Goal: Task Accomplishment & Management: Use online tool/utility

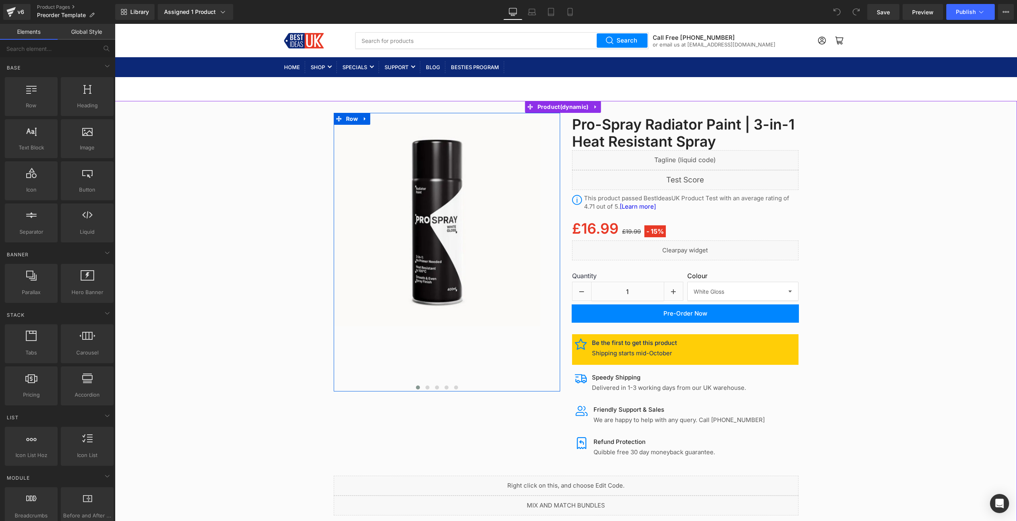
scroll to position [318, 0]
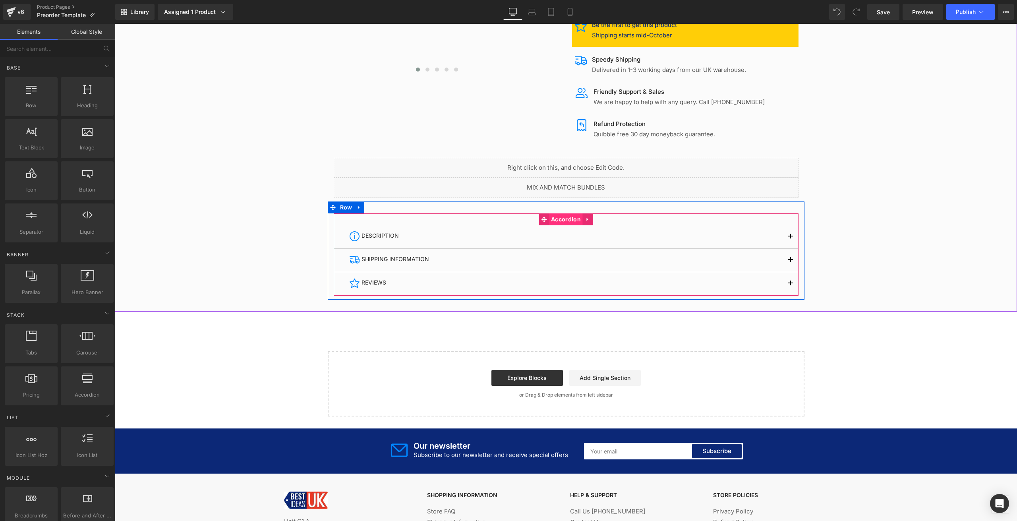
click at [568, 217] on span "Accordion" at bounding box center [566, 219] width 34 height 12
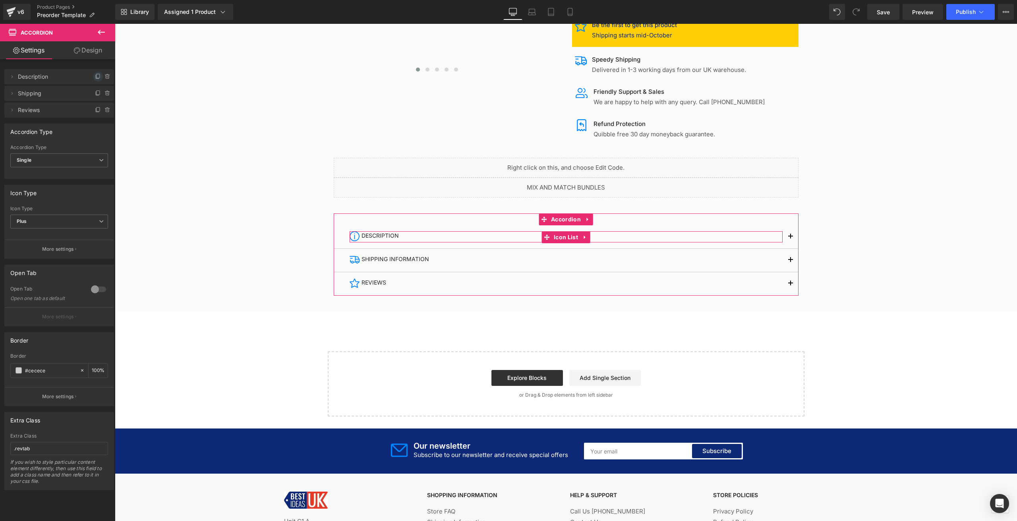
click at [97, 74] on icon at bounding box center [98, 76] width 3 height 4
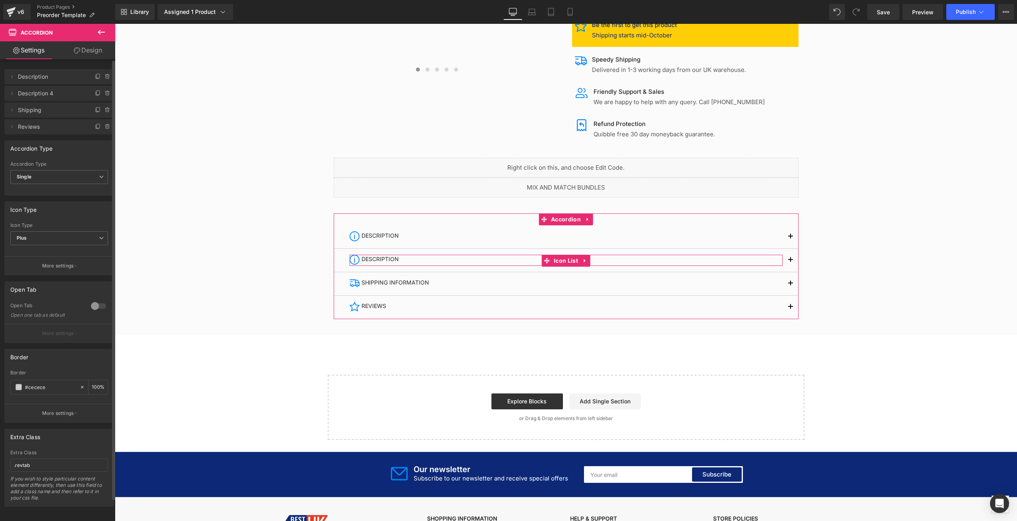
click at [62, 94] on span "Description 4" at bounding box center [51, 93] width 67 height 15
click at [13, 95] on icon at bounding box center [12, 93] width 6 height 6
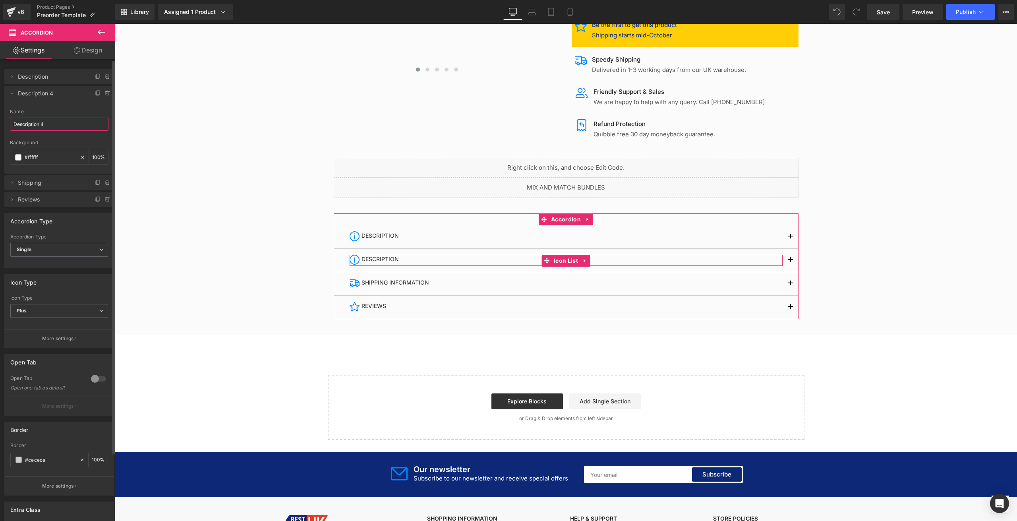
drag, startPoint x: 44, startPoint y: 126, endPoint x: 6, endPoint y: 122, distance: 37.9
click at [6, 122] on div "Description 4 Name Description 4 #FFFFFF Background #ffffff 100 %" at bounding box center [59, 141] width 110 height 65
type input "FAQ"
click at [79, 138] on div at bounding box center [59, 137] width 98 height 5
click at [64, 99] on span "FAQ" at bounding box center [51, 93] width 67 height 15
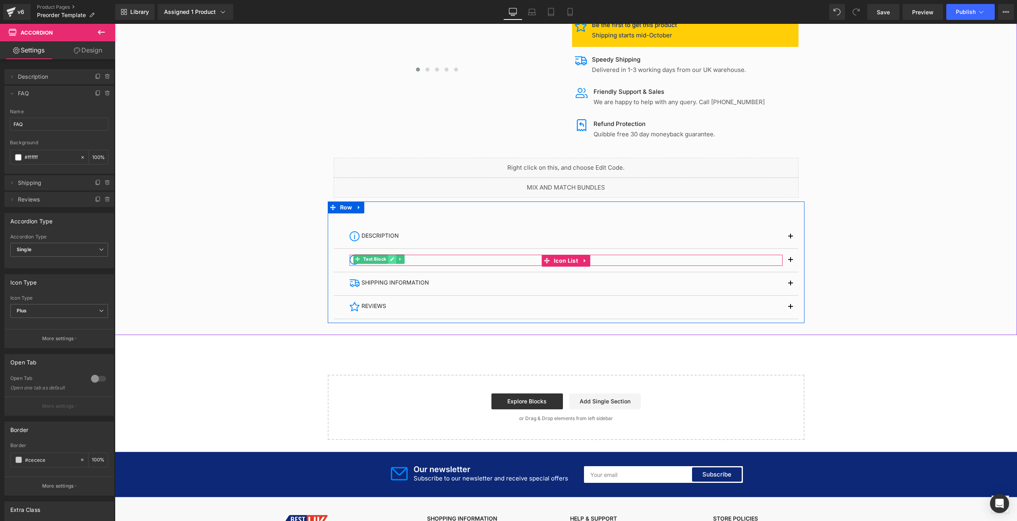
click at [390, 260] on icon at bounding box center [392, 259] width 4 height 5
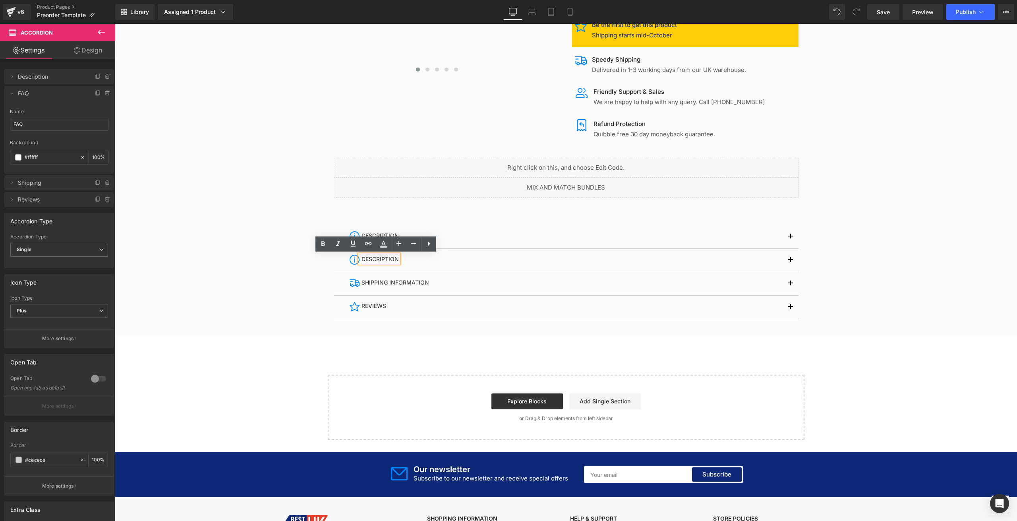
click at [391, 259] on p "DESCRIPTION" at bounding box center [379, 259] width 37 height 8
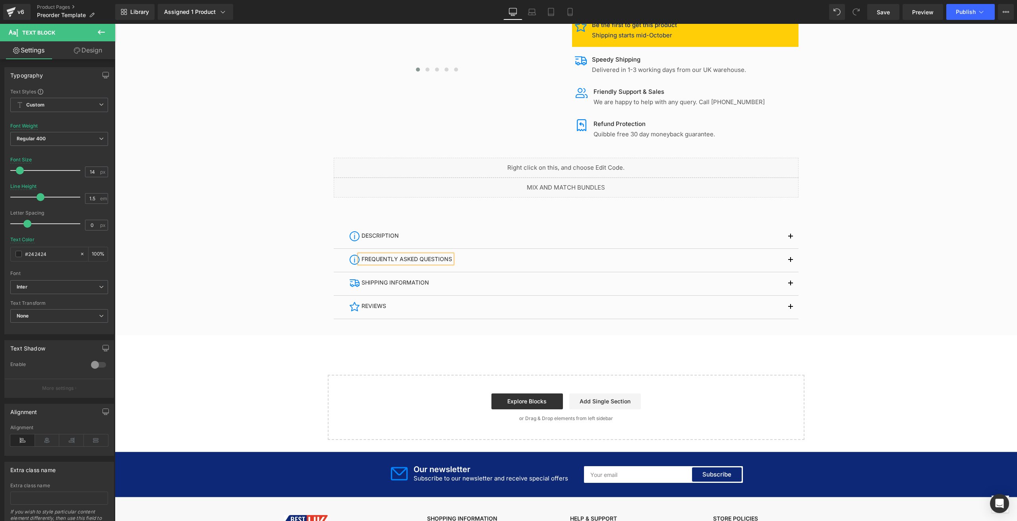
click at [234, 187] on div at bounding box center [566, 59] width 902 height 528
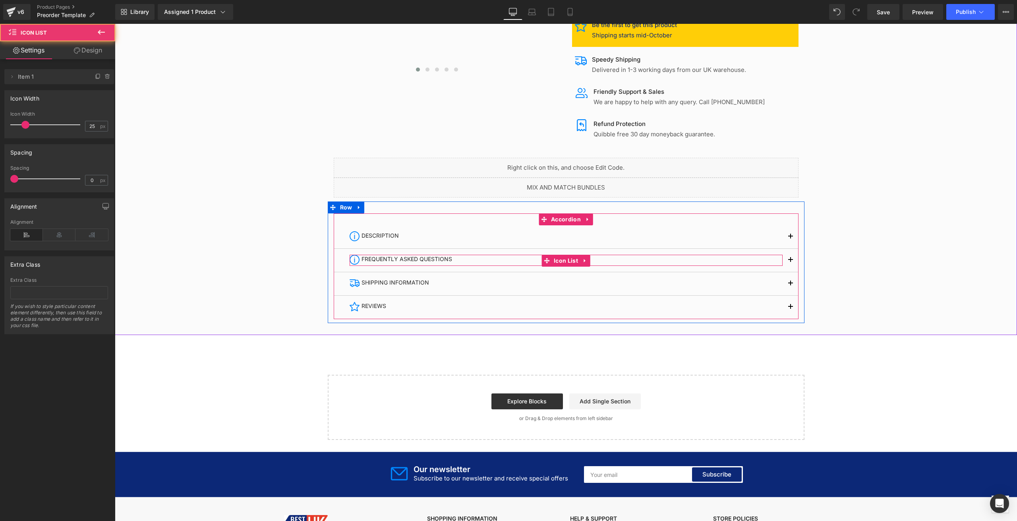
click at [728, 262] on div "Image FREQUENTLY ASKED QUESTIONS Text Block" at bounding box center [566, 260] width 433 height 11
click at [788, 259] on button "button" at bounding box center [790, 260] width 16 height 23
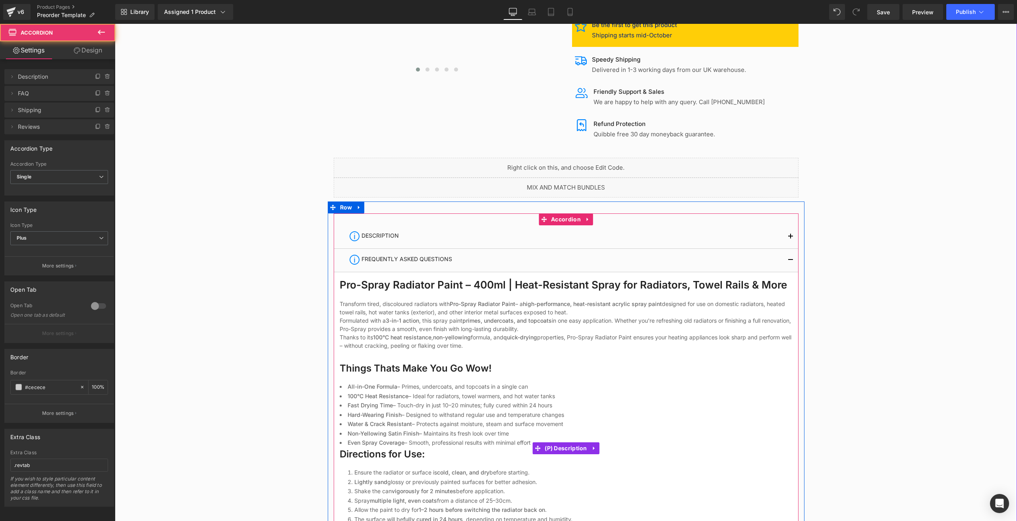
click at [510, 297] on div "Pro-Spray Radiator Paint – 400ml | Heat-Resistant Spray for Radiators, Towel Ra…" at bounding box center [566, 447] width 453 height 338
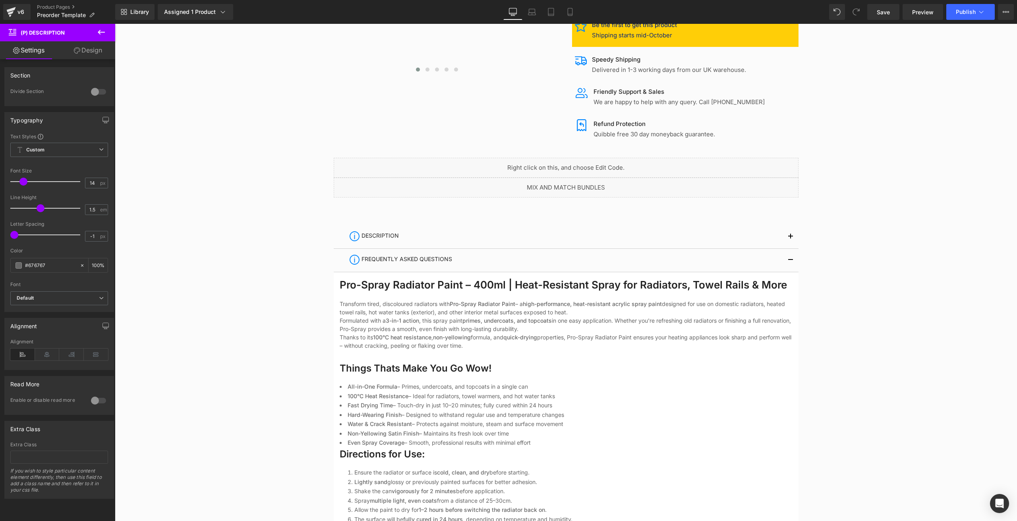
click at [99, 35] on icon at bounding box center [102, 32] width 10 height 10
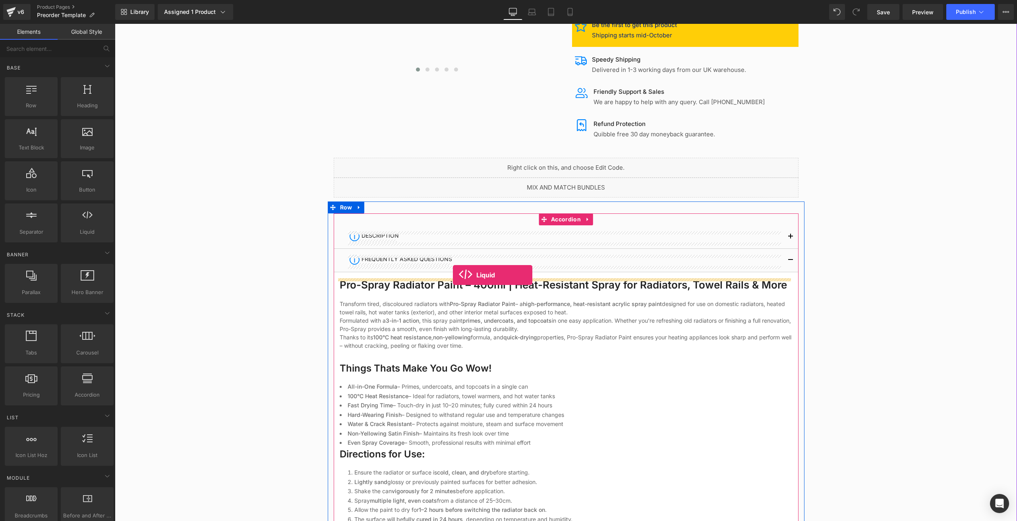
drag, startPoint x: 194, startPoint y: 245, endPoint x: 453, endPoint y: 275, distance: 260.6
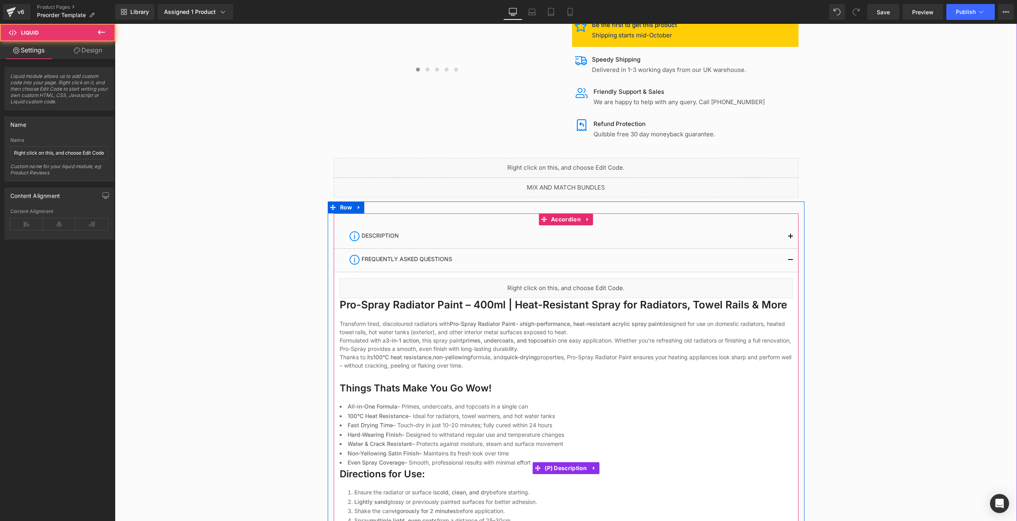
click at [502, 322] on strong "Pro-Spray Radiator Paint" at bounding box center [483, 323] width 66 height 7
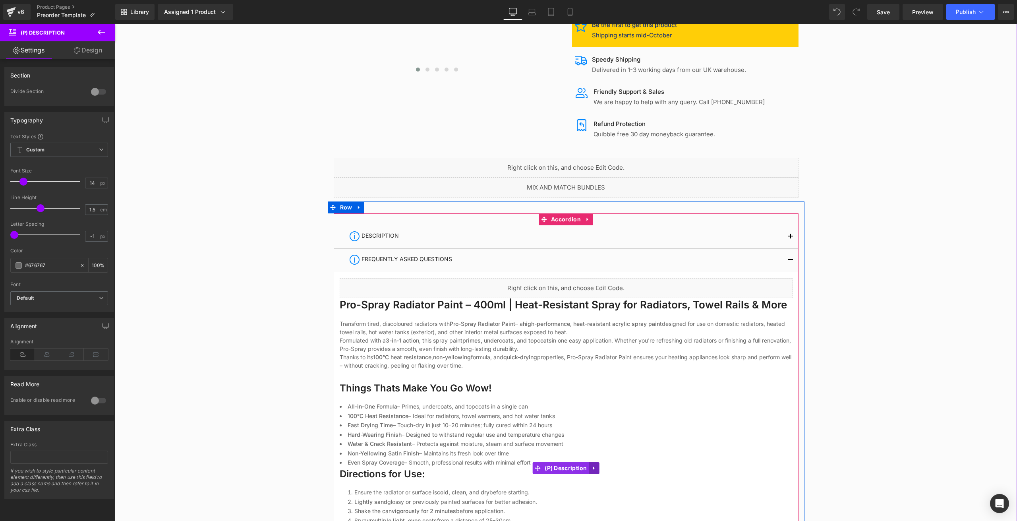
click at [589, 466] on link at bounding box center [594, 468] width 10 height 12
click at [599, 470] on icon at bounding box center [600, 468] width 6 height 6
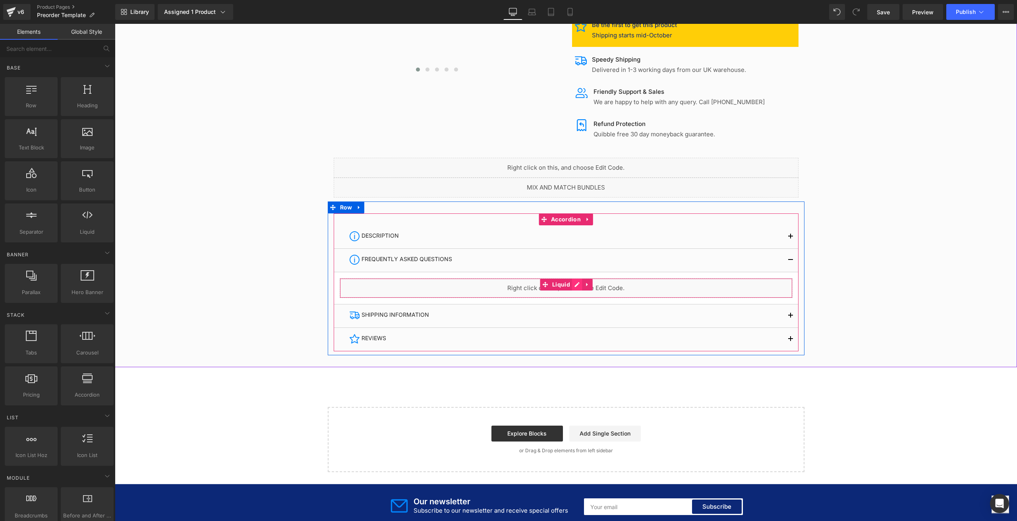
click at [574, 282] on div "Liquid" at bounding box center [566, 288] width 453 height 20
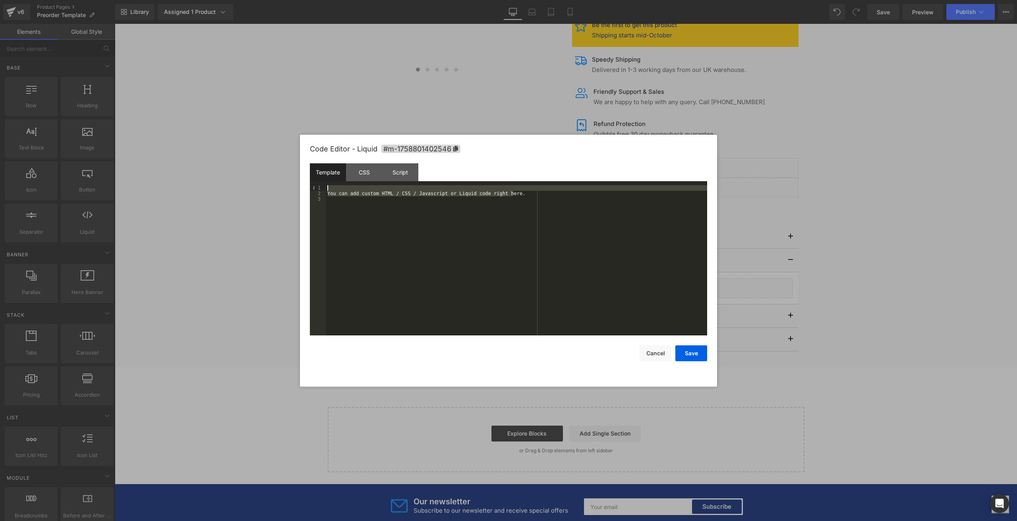
drag, startPoint x: 517, startPoint y: 191, endPoint x: 285, endPoint y: 189, distance: 232.4
click at [285, 189] on body "Liquid You are previewing how the will restyle your page. You can not edit Elem…" at bounding box center [508, 260] width 1017 height 521
click at [286, 188] on div at bounding box center [508, 260] width 1017 height 521
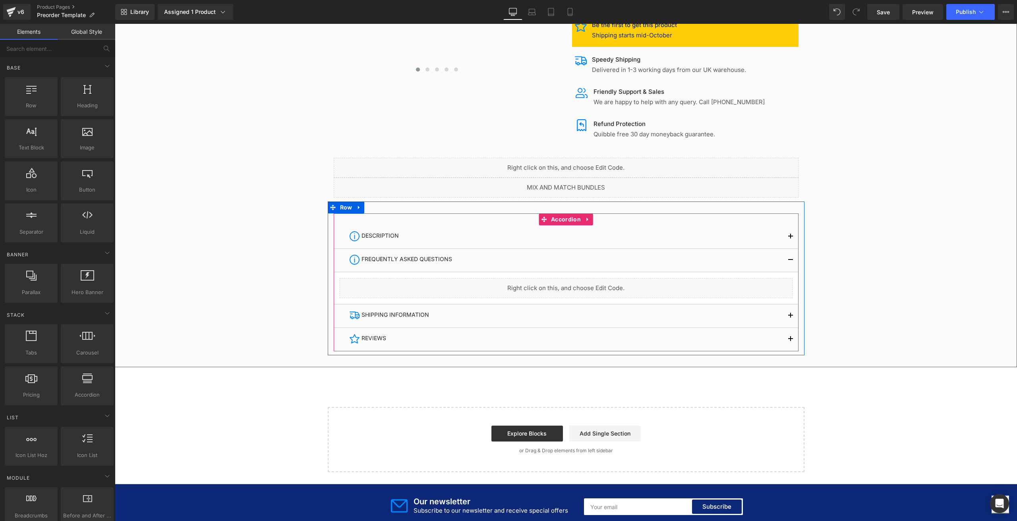
click at [574, 283] on div "Liquid" at bounding box center [566, 288] width 453 height 20
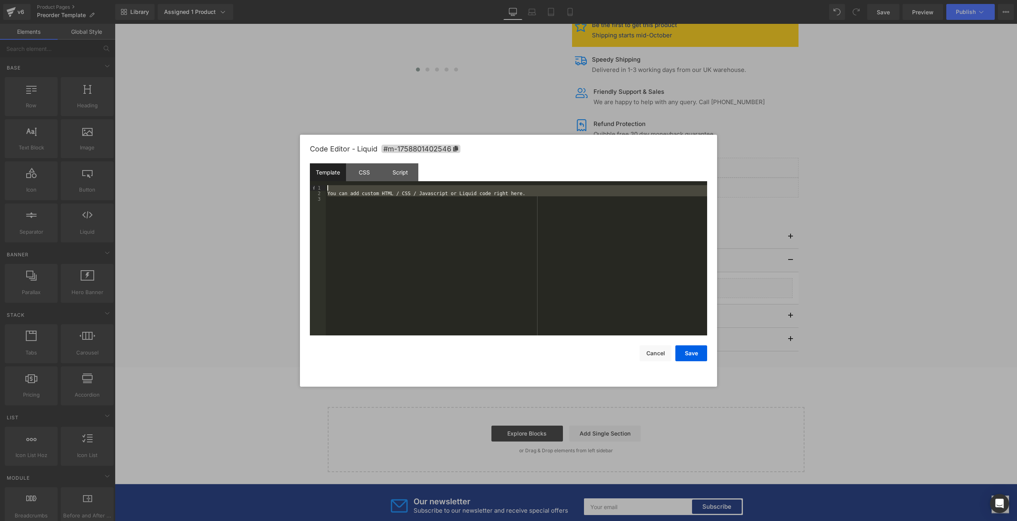
drag, startPoint x: 523, startPoint y: 197, endPoint x: 318, endPoint y: 183, distance: 205.4
click at [318, 183] on div "Template CSS Script Data 1 2 3 You can add custom HTML / CSS / Javascript or Li…" at bounding box center [508, 249] width 397 height 172
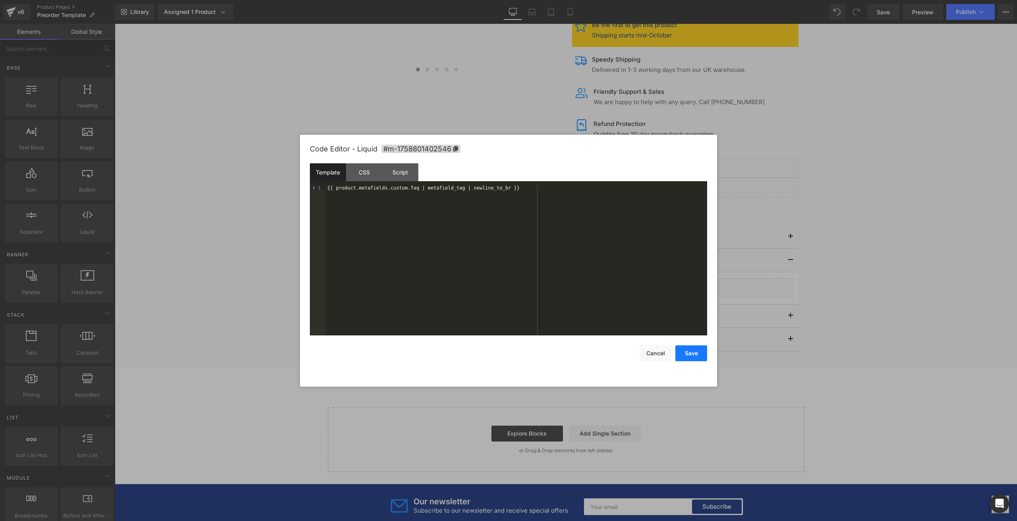
click at [700, 358] on button "Save" at bounding box center [691, 353] width 32 height 16
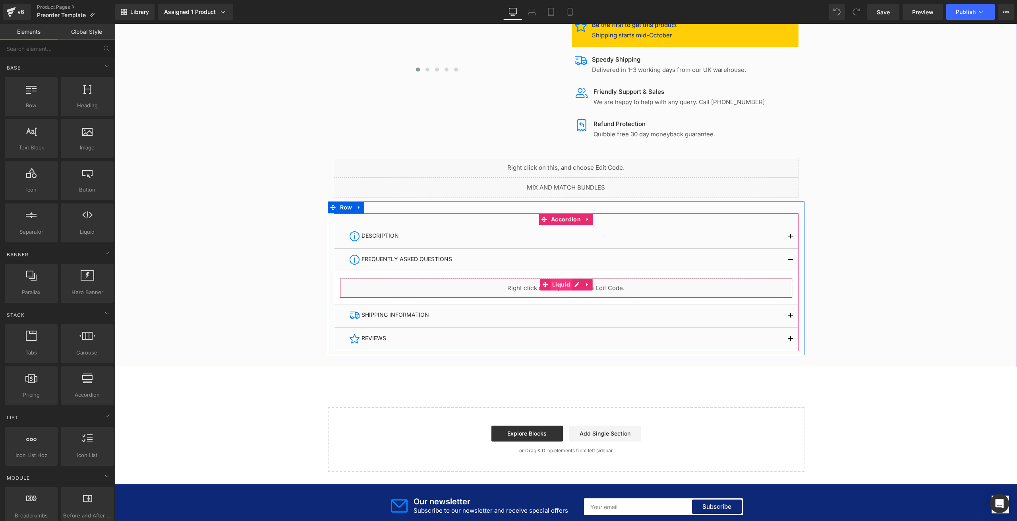
click at [558, 285] on span "Liquid" at bounding box center [561, 284] width 22 height 12
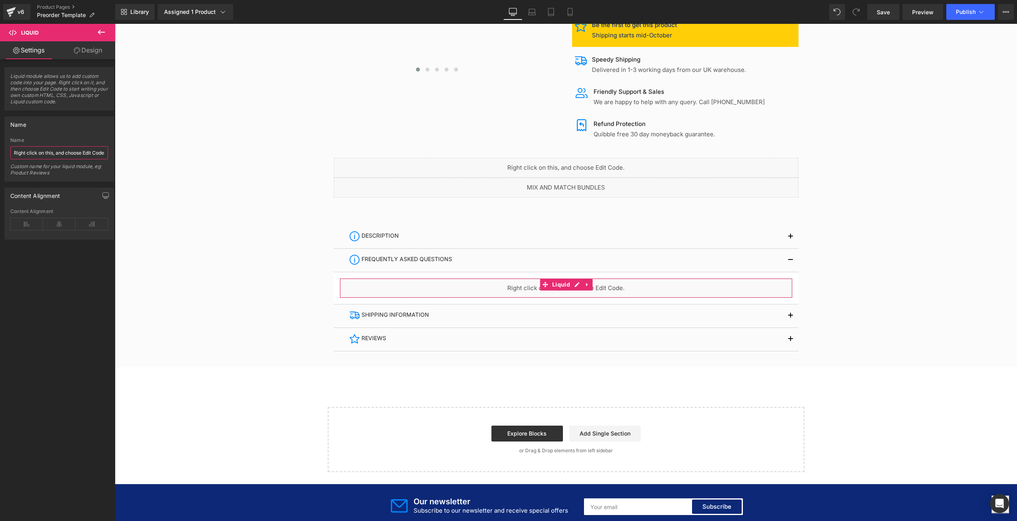
click at [60, 153] on input "Right click on this, and choose Edit Code." at bounding box center [59, 152] width 98 height 13
type input "faq"
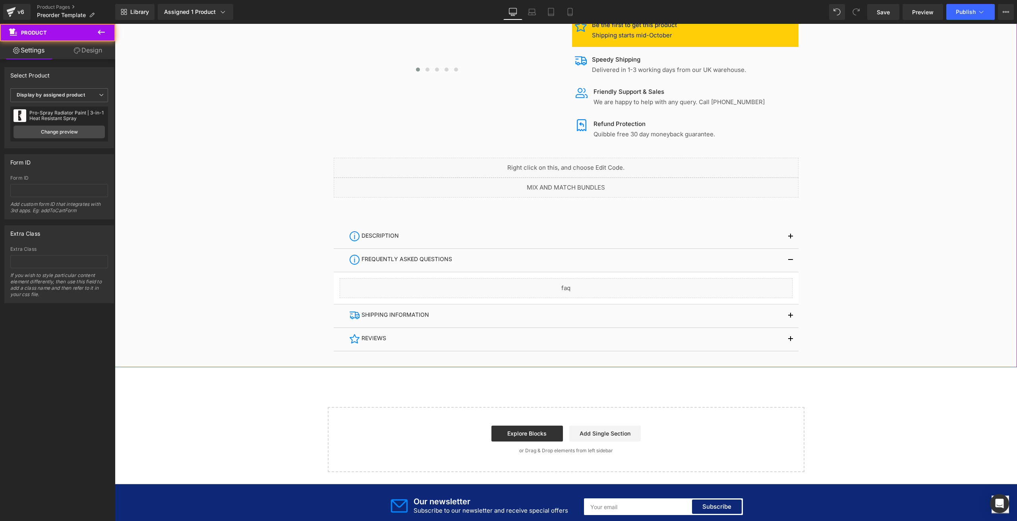
click at [176, 202] on div at bounding box center [566, 75] width 902 height 560
click at [971, 18] on button "Publish" at bounding box center [970, 12] width 48 height 16
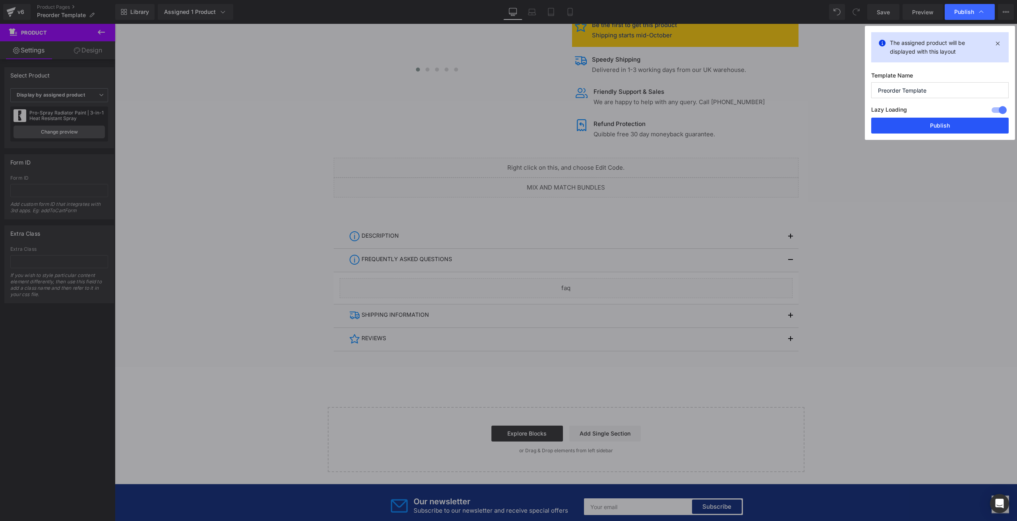
click at [942, 125] on button "Publish" at bounding box center [939, 126] width 137 height 16
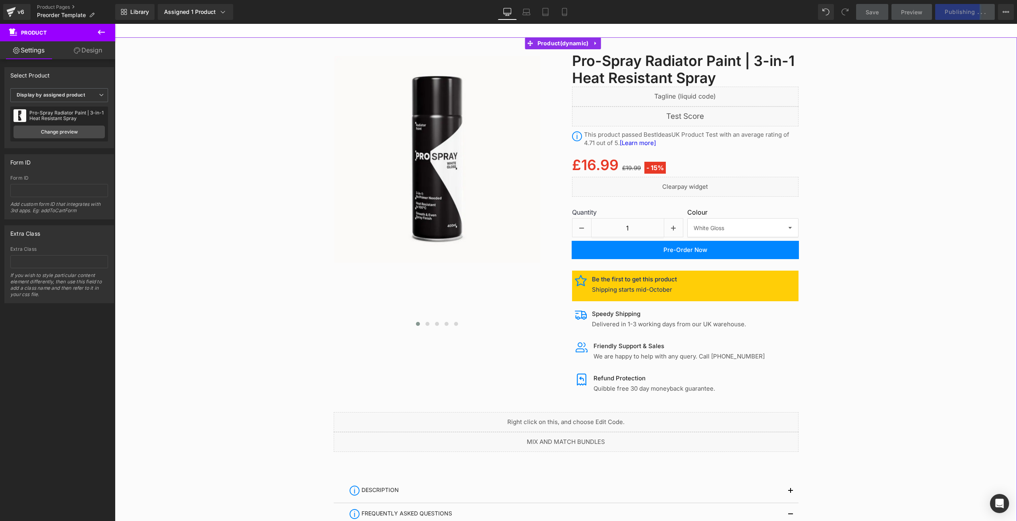
scroll to position [79, 0]
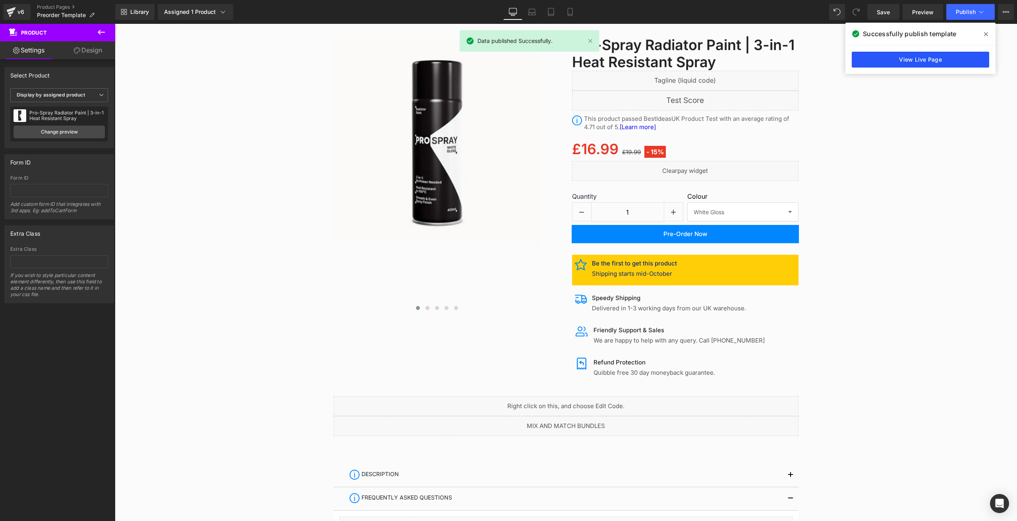
click at [896, 63] on link "View Live Page" at bounding box center [920, 60] width 137 height 16
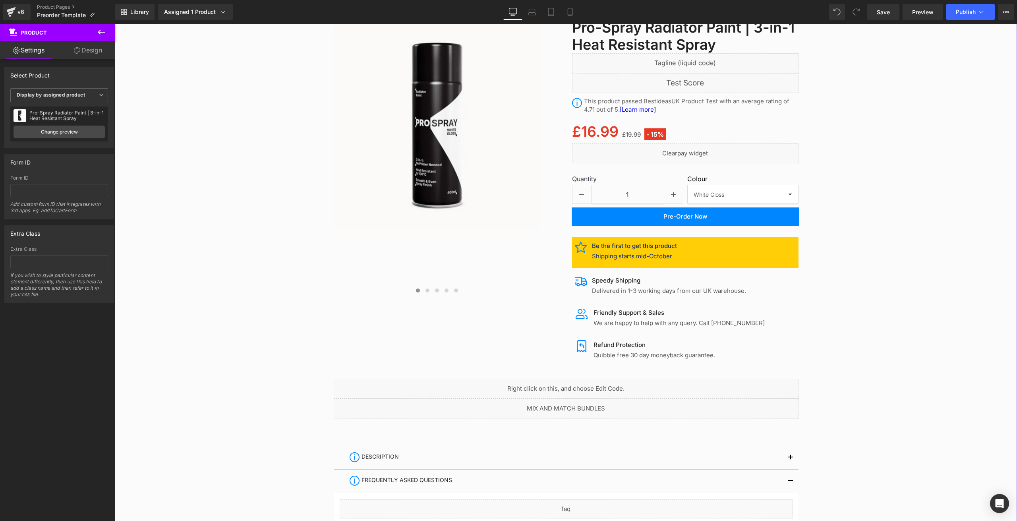
scroll to position [119, 0]
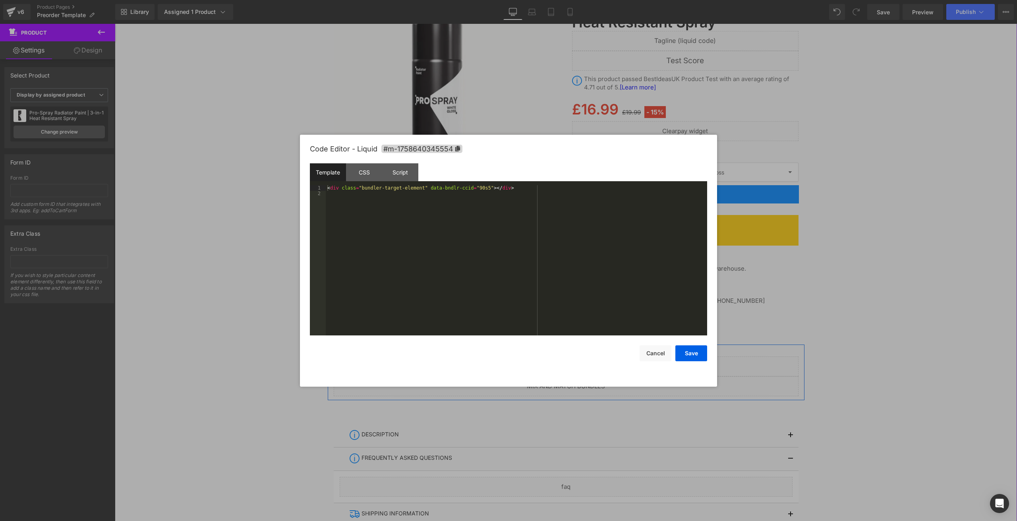
click at [572, 379] on div "Liquid" at bounding box center [566, 386] width 465 height 20
drag, startPoint x: 663, startPoint y: 350, endPoint x: 655, endPoint y: 355, distance: 9.5
click at [663, 350] on button "Cancel" at bounding box center [655, 353] width 32 height 16
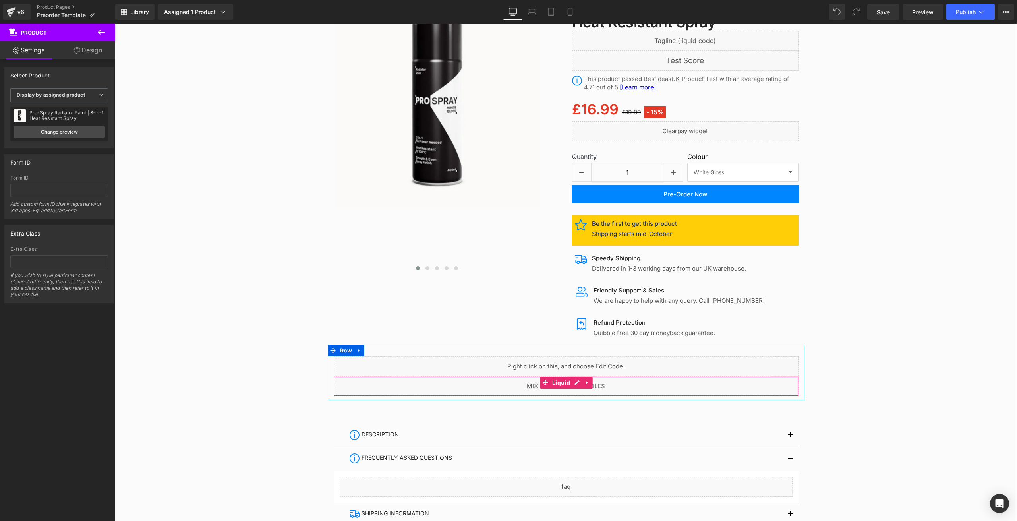
click at [570, 385] on div "Liquid" at bounding box center [566, 386] width 465 height 20
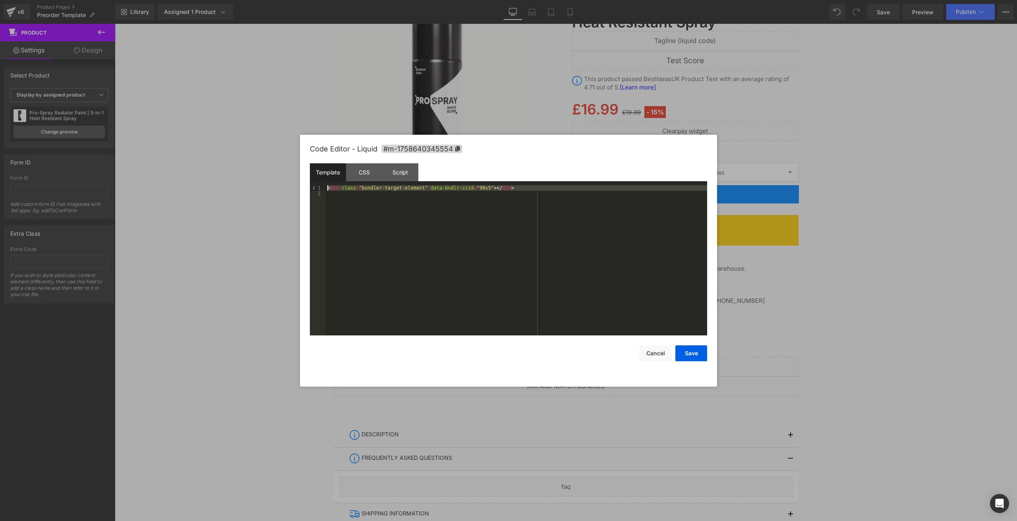
drag, startPoint x: 507, startPoint y: 191, endPoint x: 243, endPoint y: 190, distance: 263.3
click at [243, 190] on body "Liquid You are previewing how the will restyle your page. You can not edit Elem…" at bounding box center [508, 260] width 1017 height 521
click at [691, 353] on button "Save" at bounding box center [691, 353] width 32 height 16
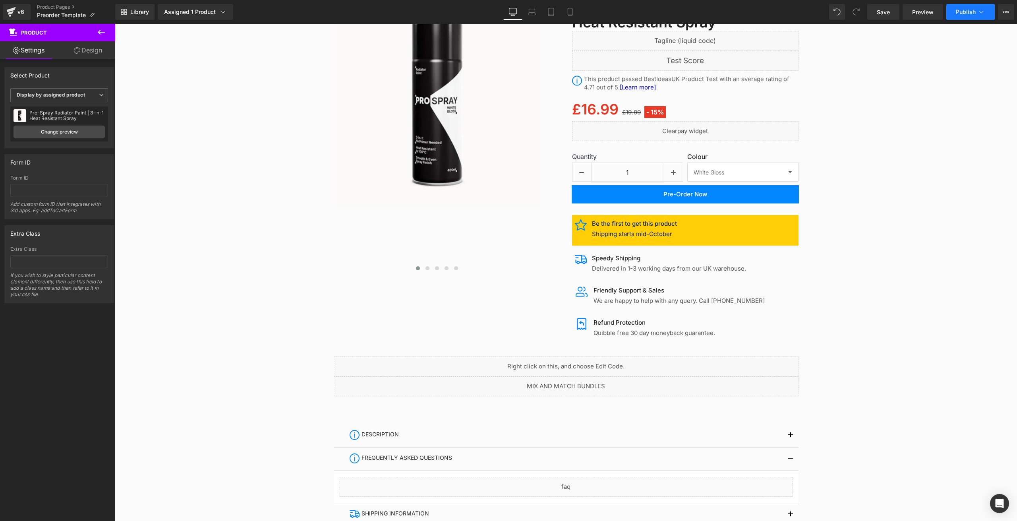
click at [970, 14] on span "Publish" at bounding box center [966, 12] width 20 height 6
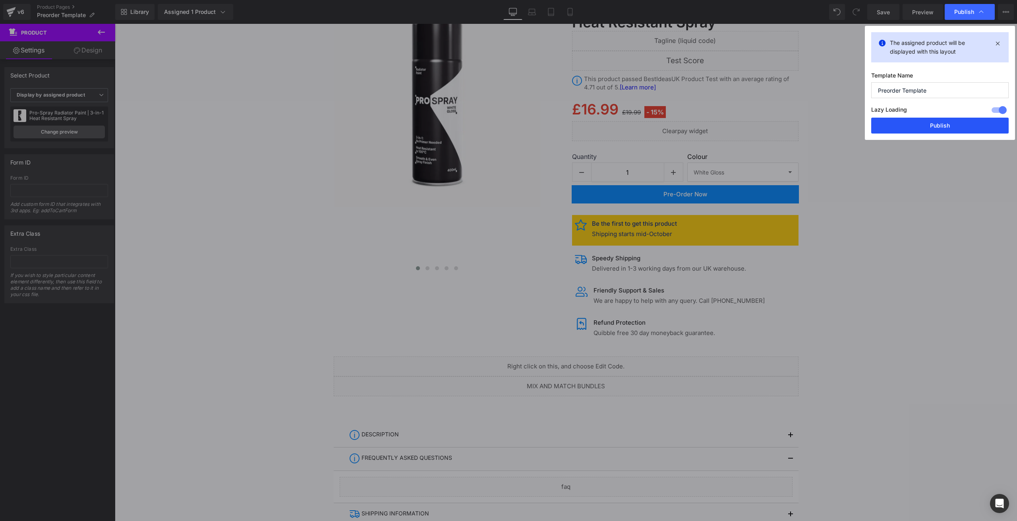
click at [955, 121] on button "Publish" at bounding box center [939, 126] width 137 height 16
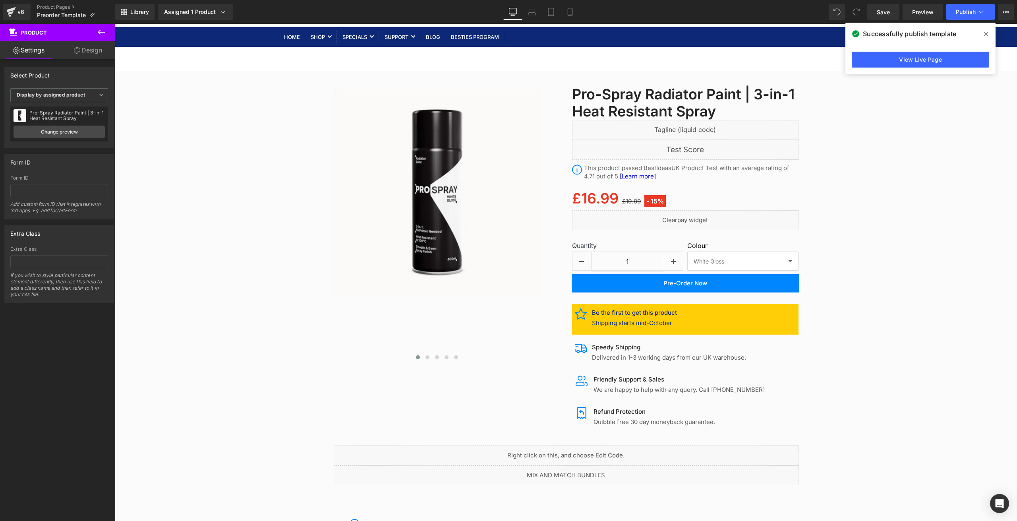
scroll to position [0, 0]
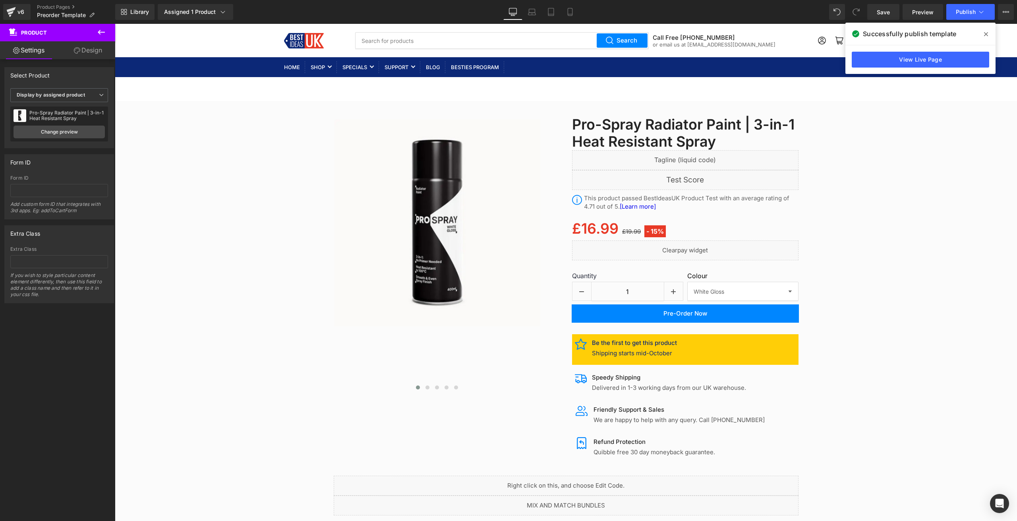
click at [100, 35] on icon at bounding box center [102, 32] width 10 height 10
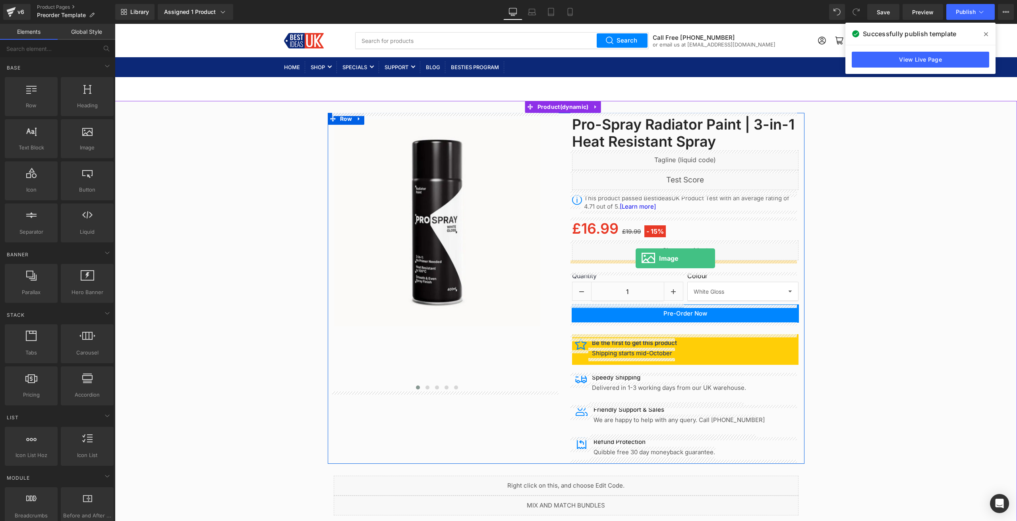
drag, startPoint x: 200, startPoint y: 180, endPoint x: 635, endPoint y: 258, distance: 442.3
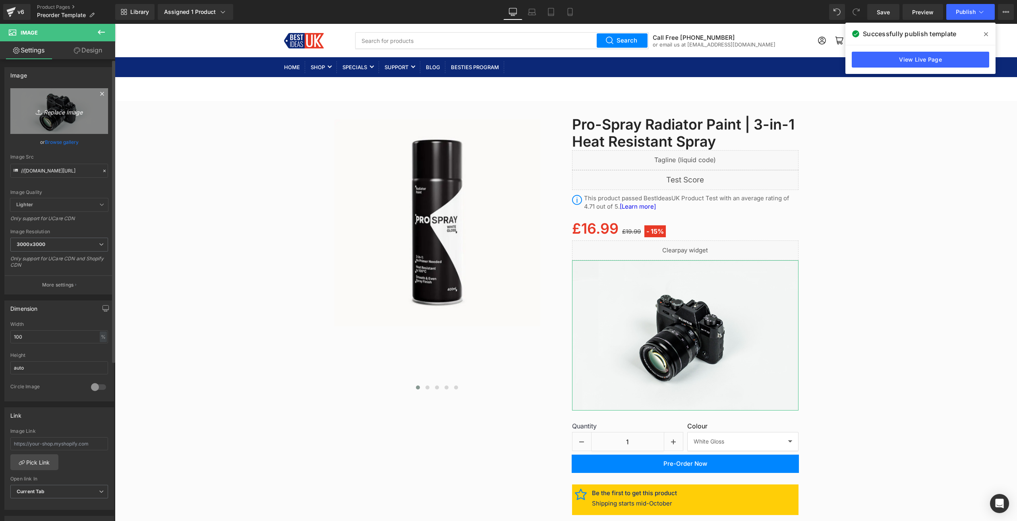
click at [54, 108] on icon "Replace Image" at bounding box center [59, 111] width 64 height 10
click at [69, 141] on link "Browse gallery" at bounding box center [62, 142] width 34 height 14
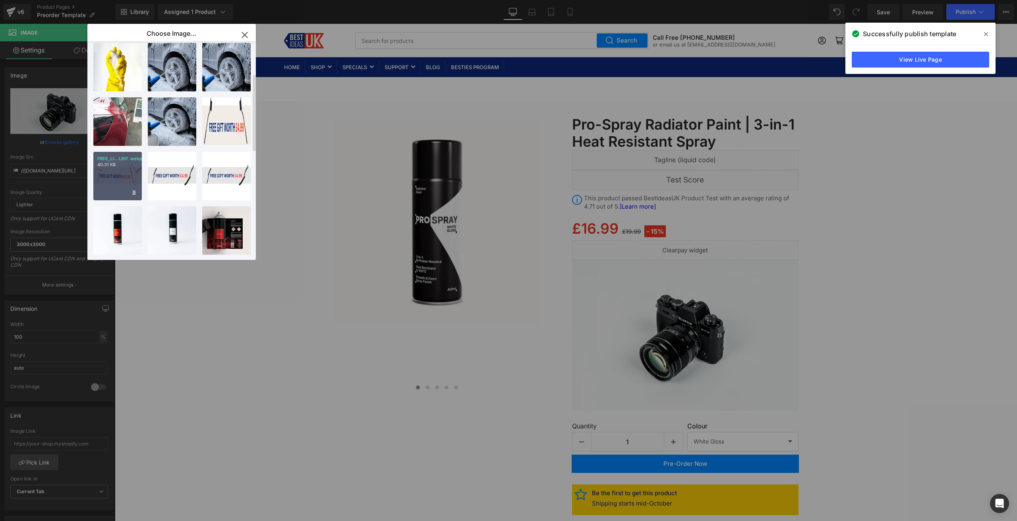
scroll to position [119, 0]
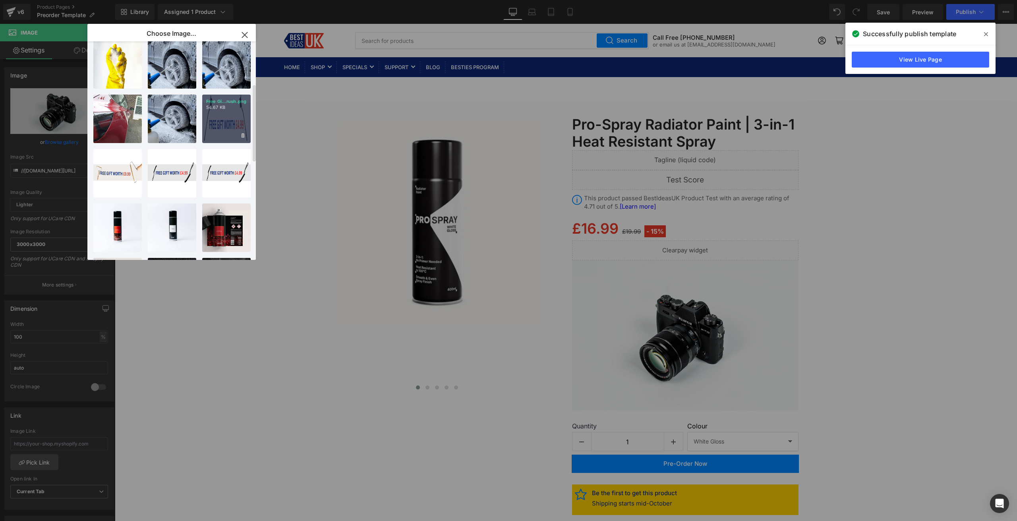
click at [234, 115] on div "Free Gi...rush.png 54.67 KB" at bounding box center [226, 119] width 48 height 48
type input "[URL][DOMAIN_NAME]"
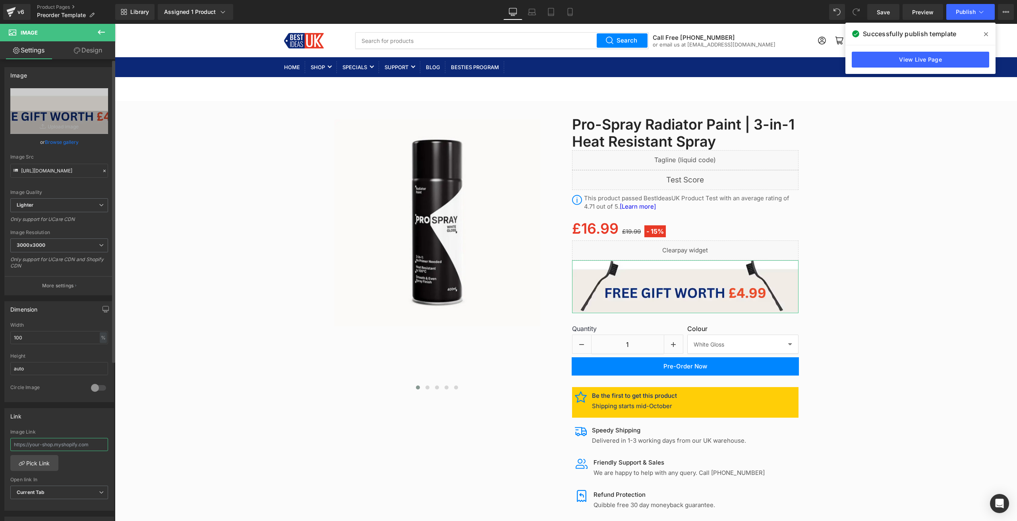
click at [70, 442] on input "text" at bounding box center [59, 444] width 98 height 13
paste input "[URL][DOMAIN_NAME]"
type input "[URL][DOMAIN_NAME]"
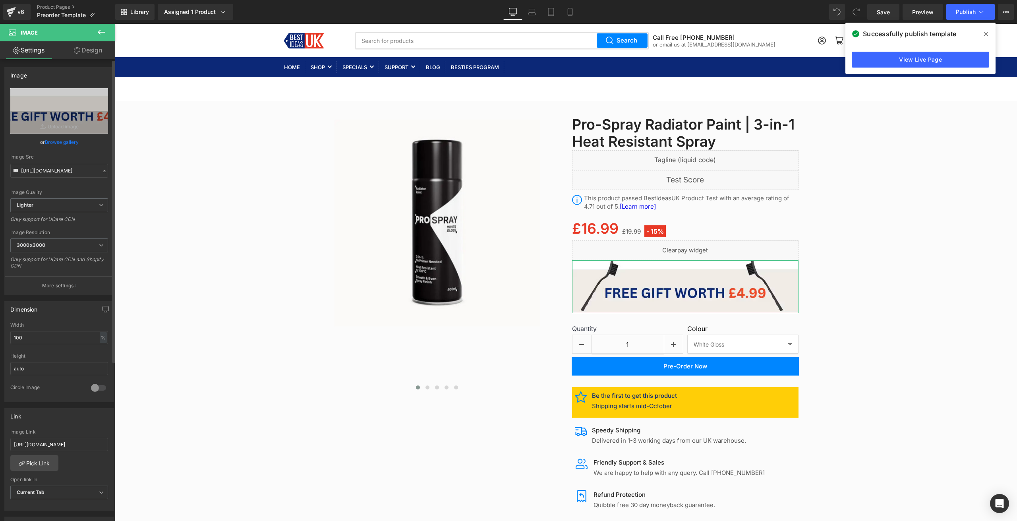
click at [76, 467] on div "[URL][DOMAIN_NAME] Image Link [URL][DOMAIN_NAME] Pick Link Current Tab New Tab …" at bounding box center [59, 469] width 109 height 81
drag, startPoint x: 880, startPoint y: 13, endPoint x: 500, endPoint y: 68, distance: 383.7
click at [880, 13] on span "Save" at bounding box center [883, 12] width 13 height 8
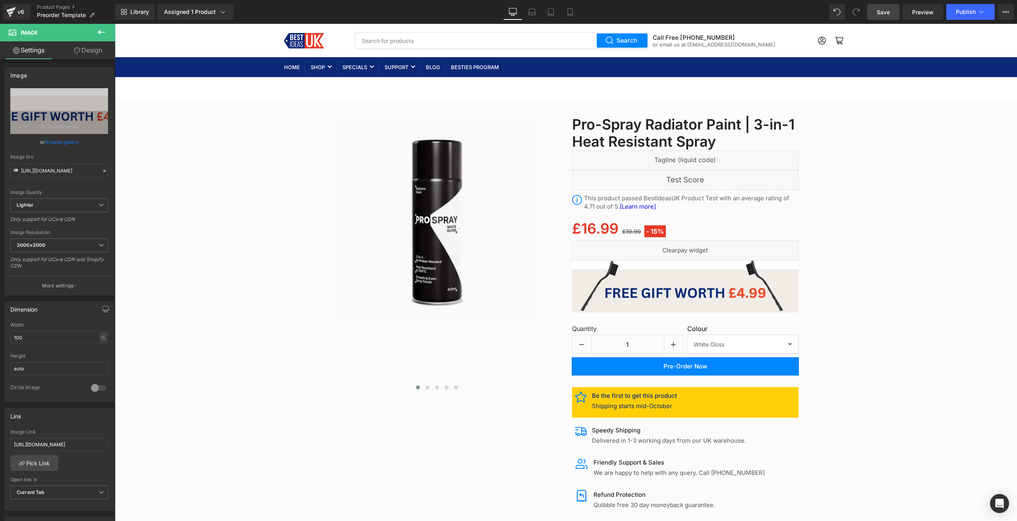
click at [107, 29] on button at bounding box center [101, 32] width 28 height 17
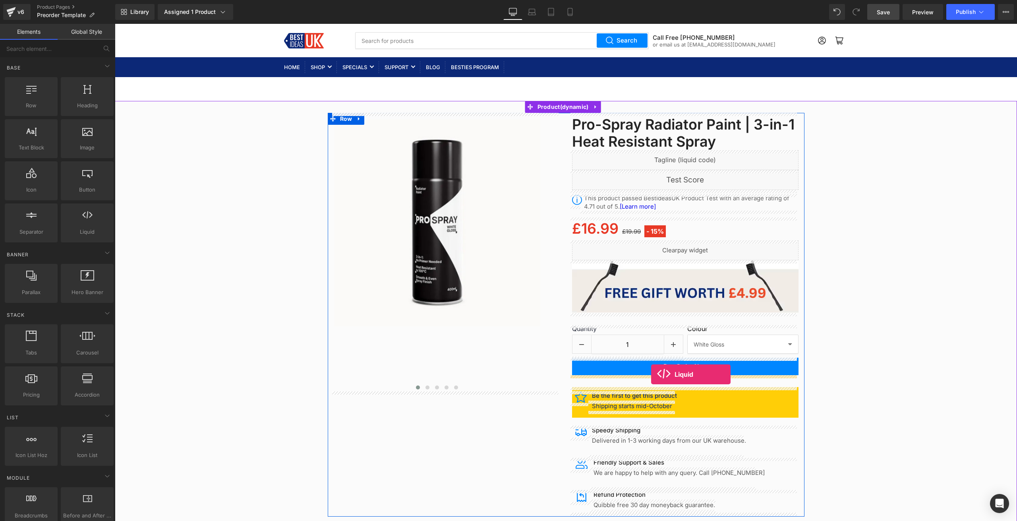
drag, startPoint x: 214, startPoint y: 260, endPoint x: 651, endPoint y: 374, distance: 452.0
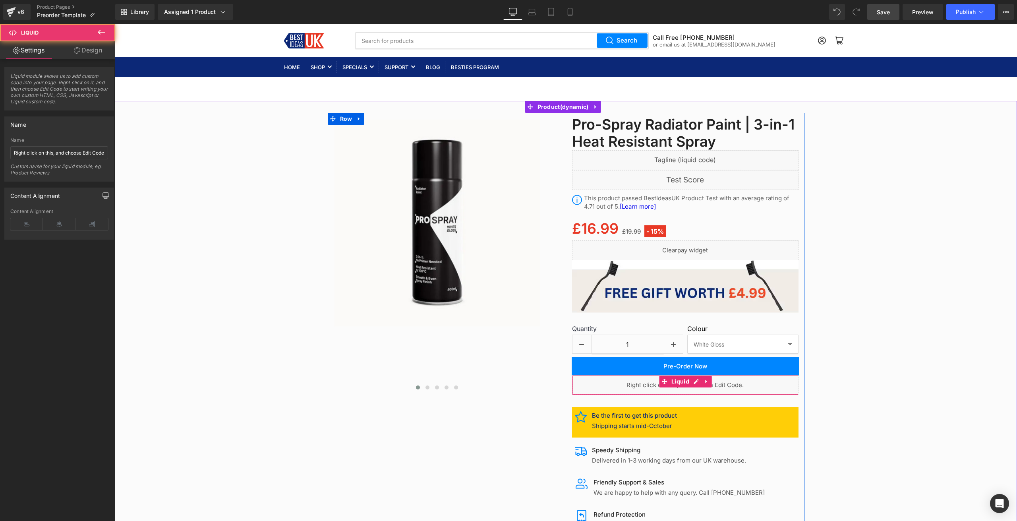
click at [695, 379] on div "Liquid" at bounding box center [685, 385] width 226 height 20
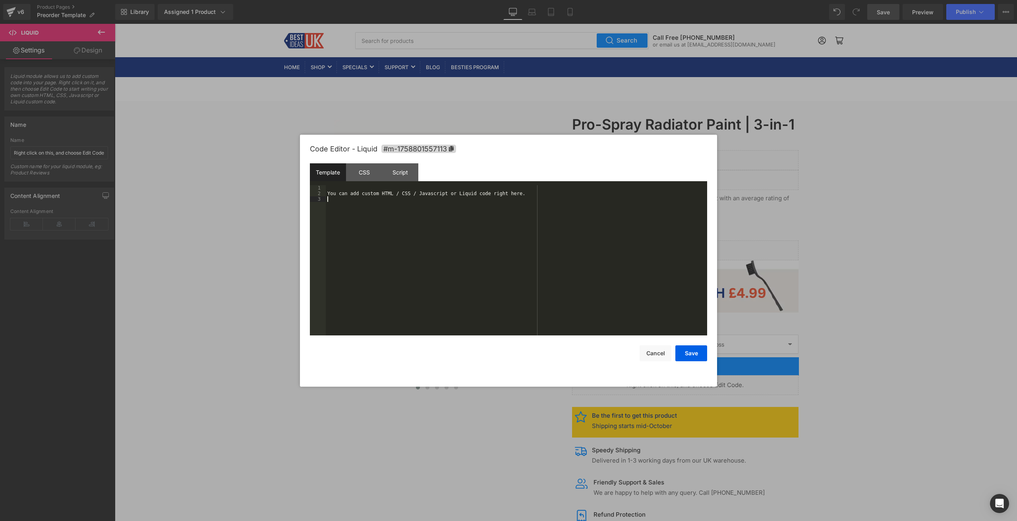
click at [439, 209] on div "You can add custom HTML / CSS / Javascript or Liquid code right here." at bounding box center [516, 265] width 381 height 161
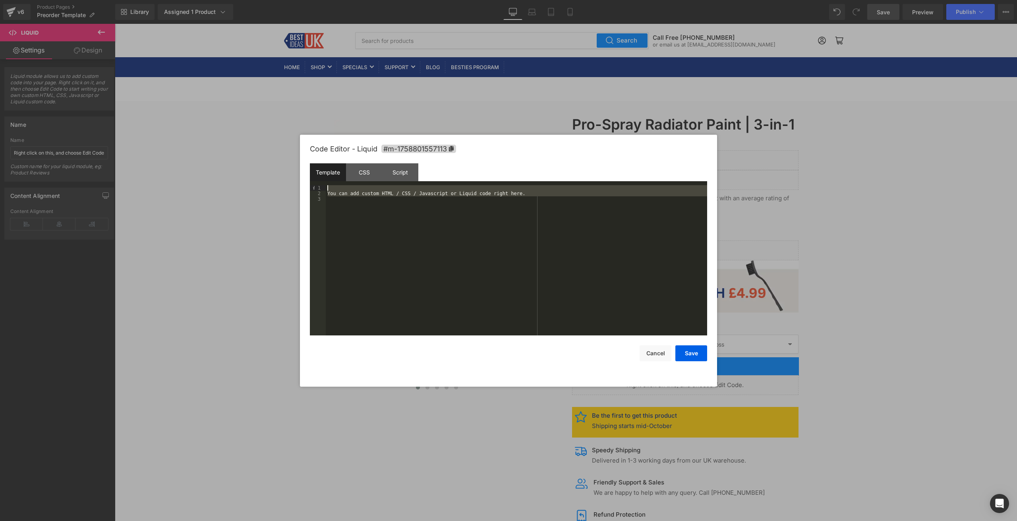
drag, startPoint x: 534, startPoint y: 199, endPoint x: 240, endPoint y: 168, distance: 295.9
click at [240, 168] on body "Liquid You are previewing how the will restyle your page. You can not edit Elem…" at bounding box center [508, 260] width 1017 height 521
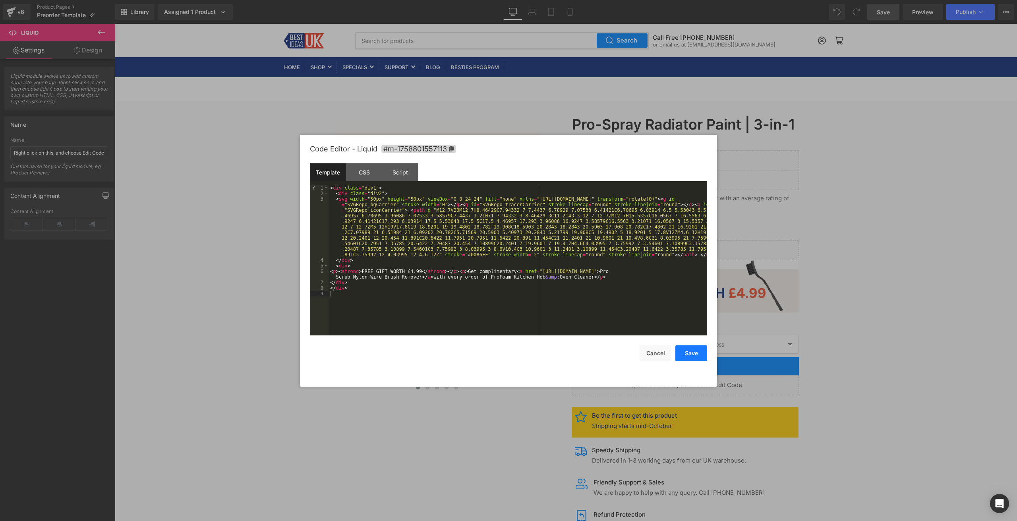
click at [699, 353] on button "Save" at bounding box center [691, 353] width 32 height 16
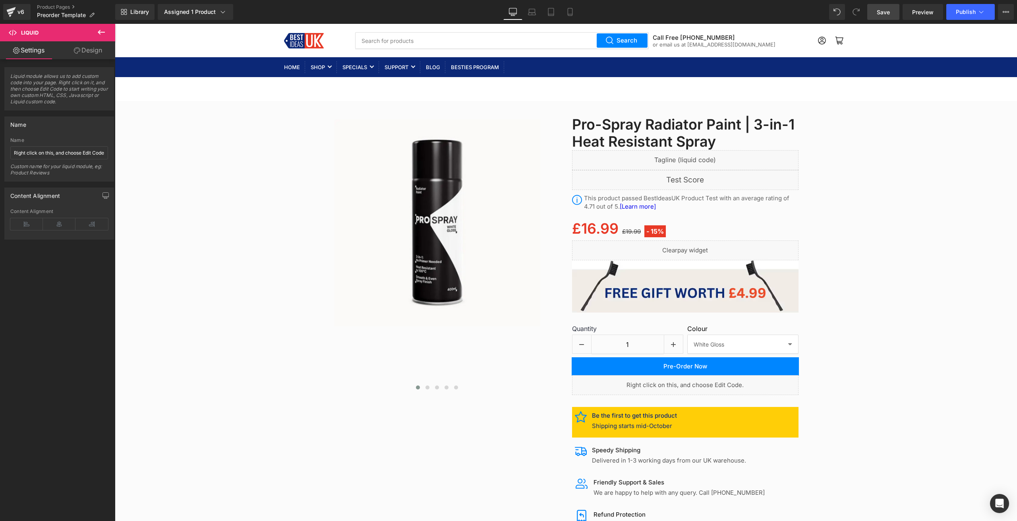
click at [887, 12] on span "Save" at bounding box center [883, 12] width 13 height 8
click at [976, 16] on button "Publish" at bounding box center [970, 12] width 48 height 16
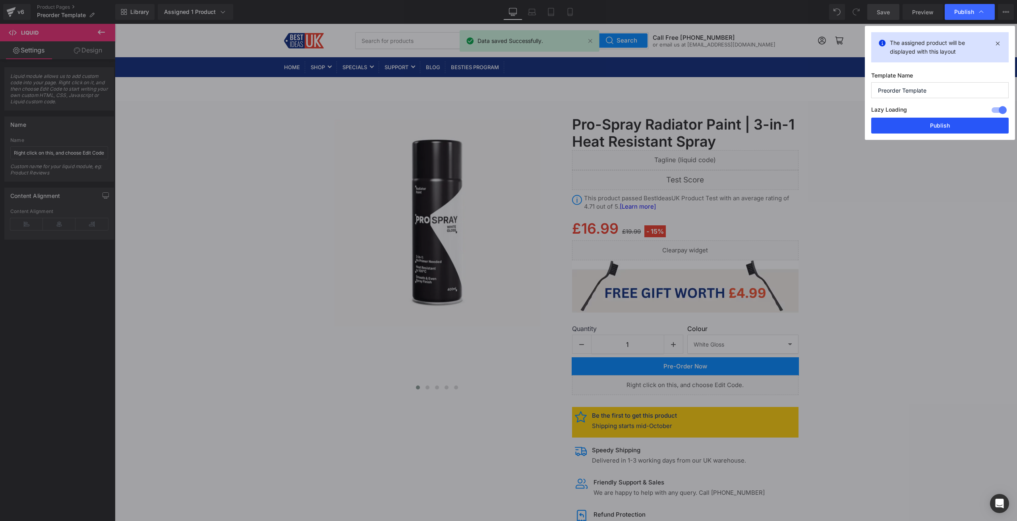
click at [945, 126] on button "Publish" at bounding box center [939, 126] width 137 height 16
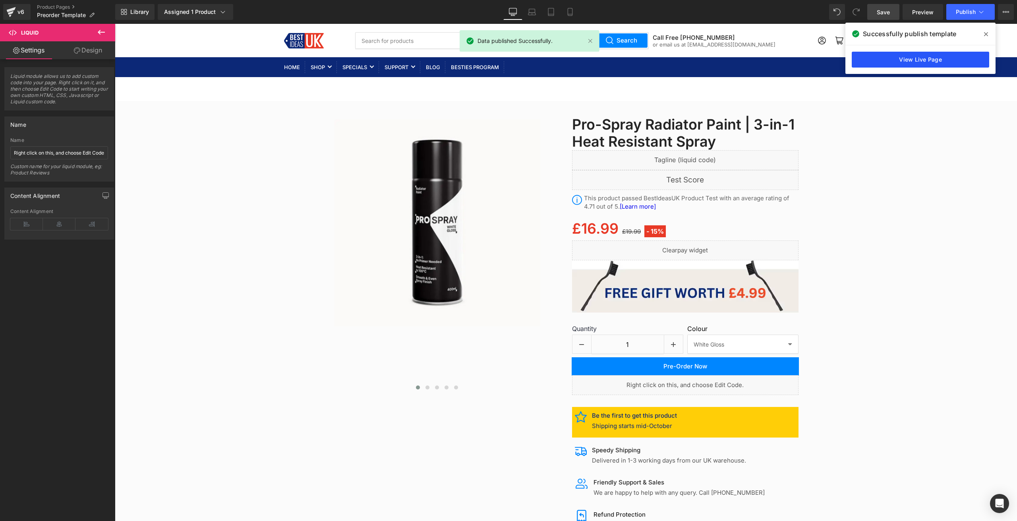
click at [945, 59] on link "View Live Page" at bounding box center [920, 60] width 137 height 16
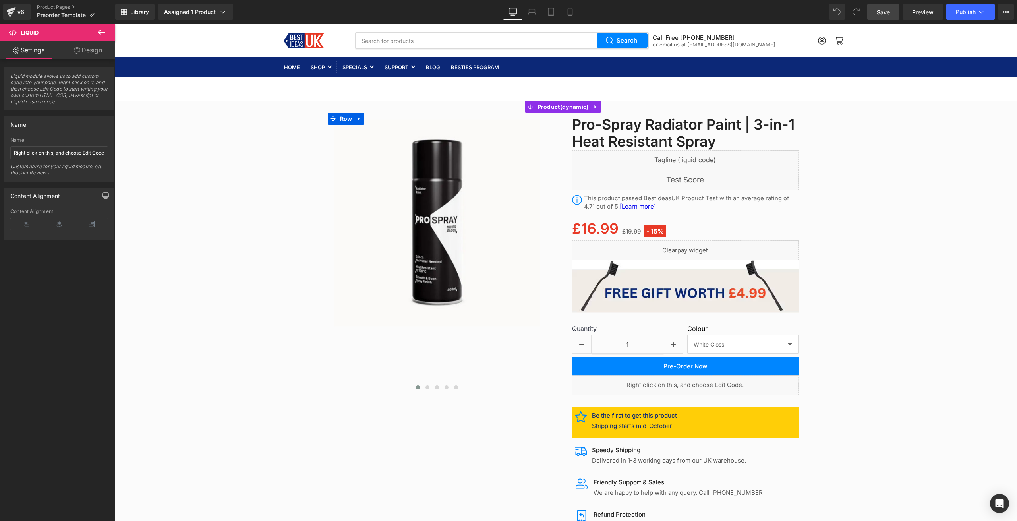
click at [691, 382] on div "Liquid" at bounding box center [685, 385] width 226 height 20
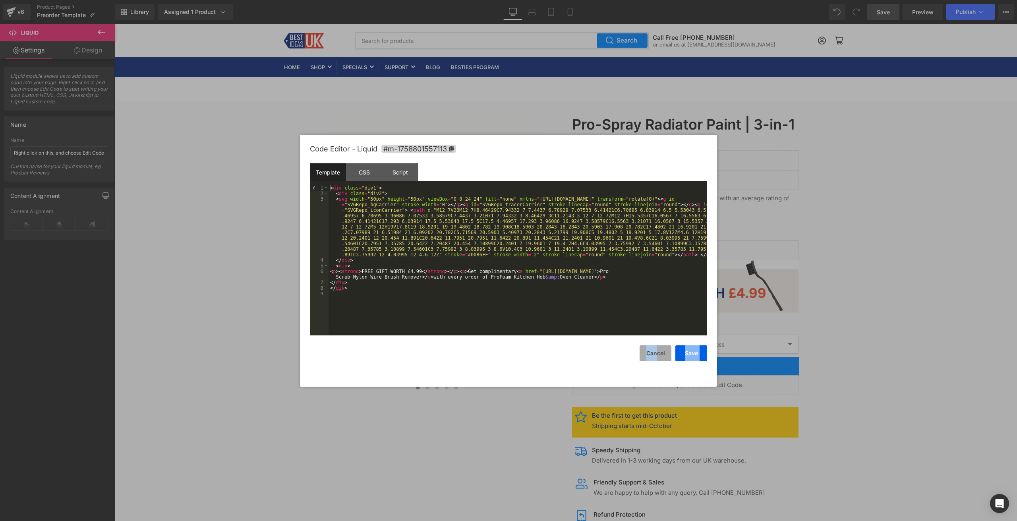
drag, startPoint x: 656, startPoint y: 343, endPoint x: 658, endPoint y: 352, distance: 9.7
click at [656, 352] on div "Save Cancel" at bounding box center [508, 348] width 397 height 26
drag, startPoint x: 658, startPoint y: 352, endPoint x: 642, endPoint y: 342, distance: 18.8
click at [658, 352] on button "Cancel" at bounding box center [655, 353] width 32 height 16
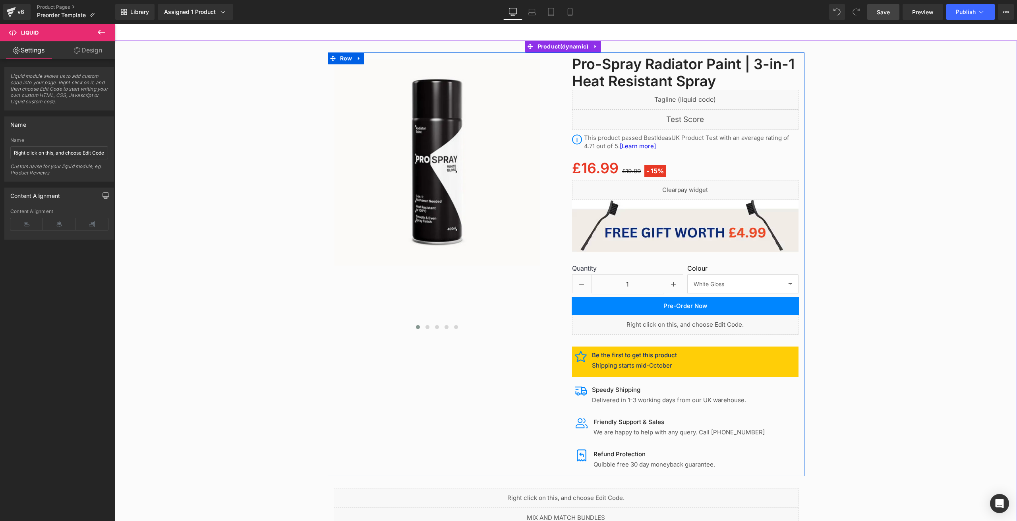
scroll to position [79, 0]
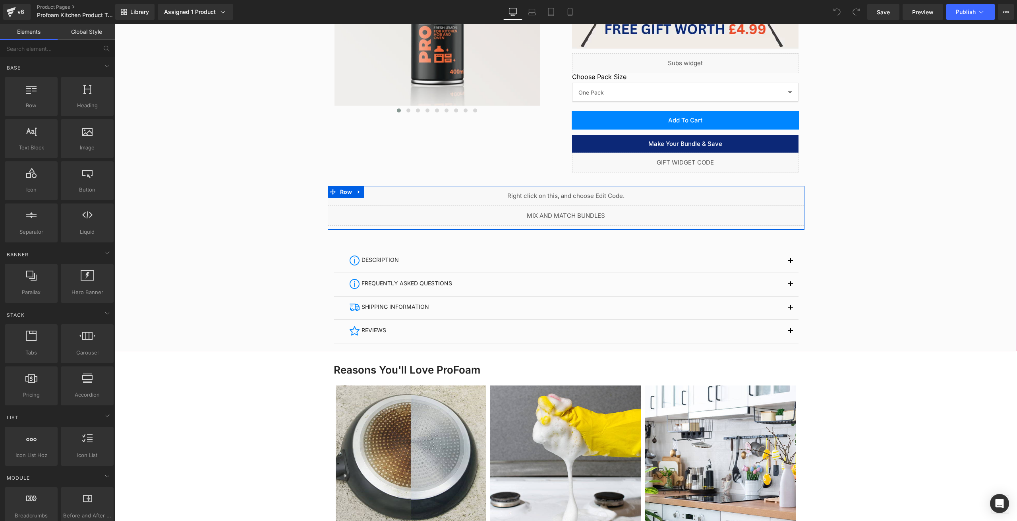
scroll to position [278, 0]
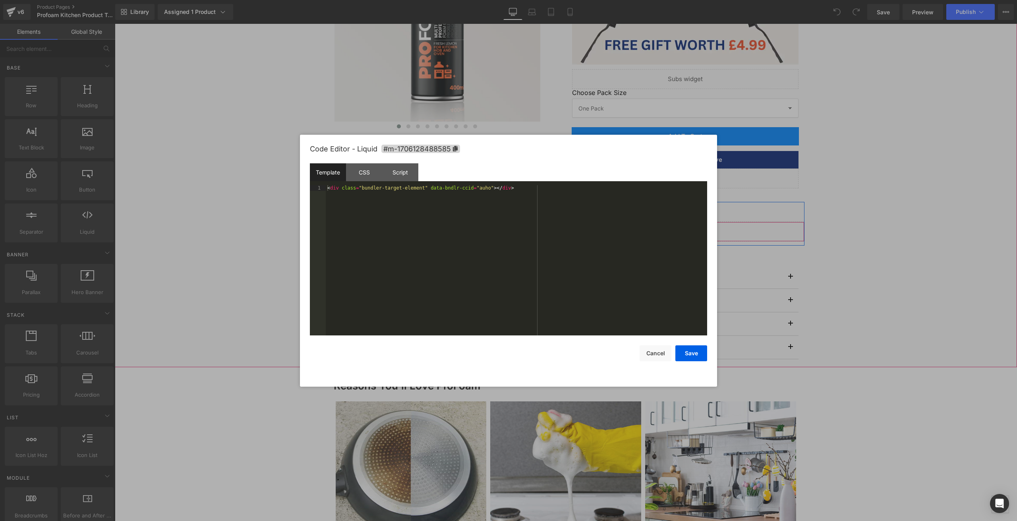
click at [573, 229] on div "Liquid" at bounding box center [566, 232] width 477 height 20
click at [648, 356] on button "Cancel" at bounding box center [655, 353] width 32 height 16
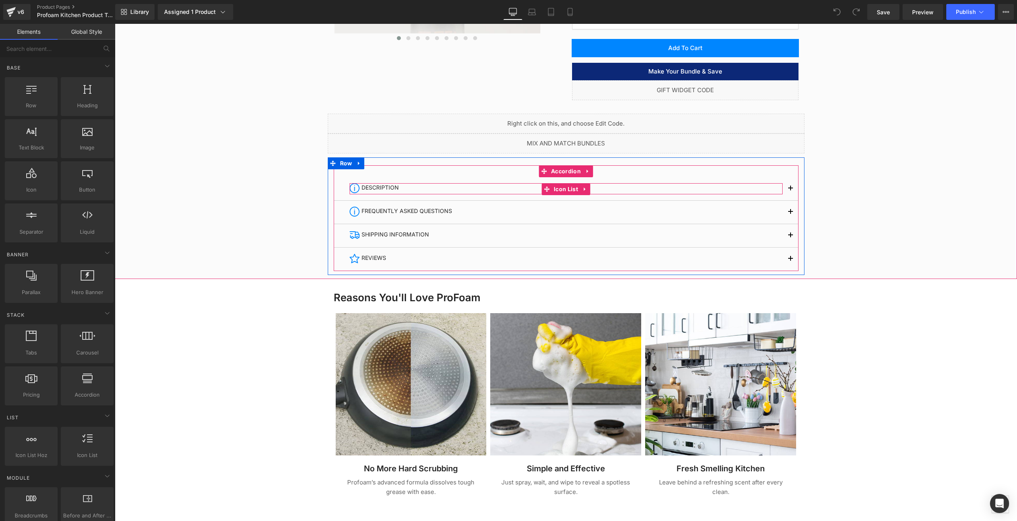
scroll to position [397, 0]
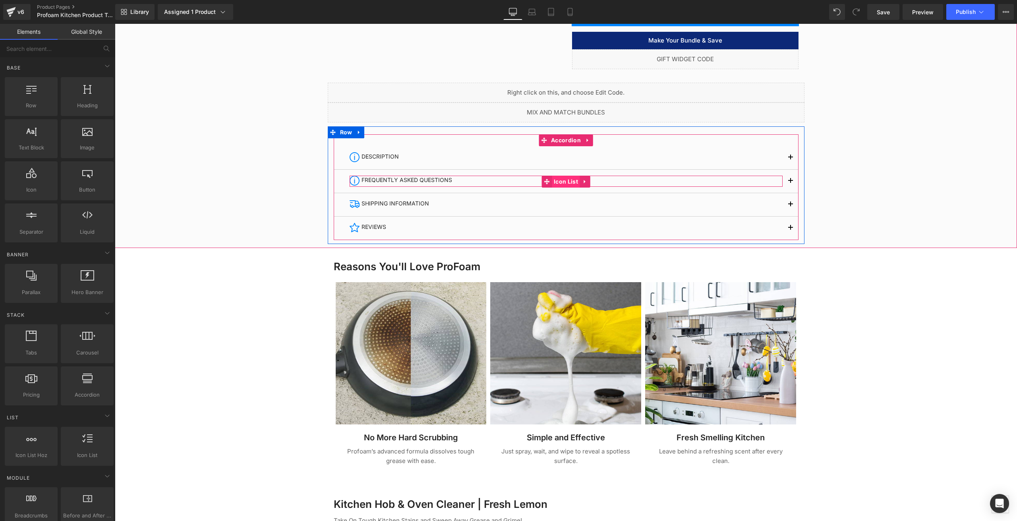
click at [557, 179] on span "Icon List" at bounding box center [566, 182] width 28 height 12
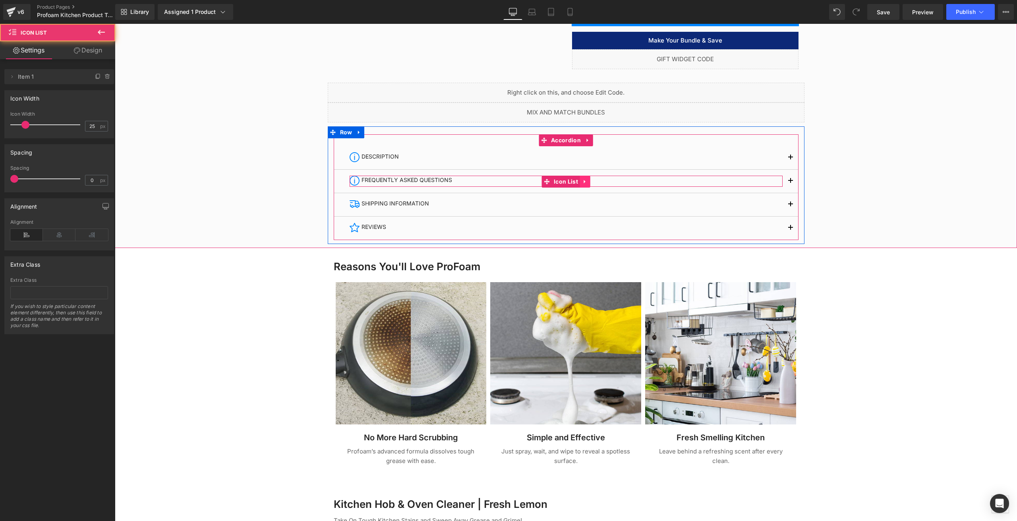
click at [582, 183] on icon at bounding box center [585, 182] width 6 height 6
click at [788, 181] on button "button" at bounding box center [790, 181] width 16 height 23
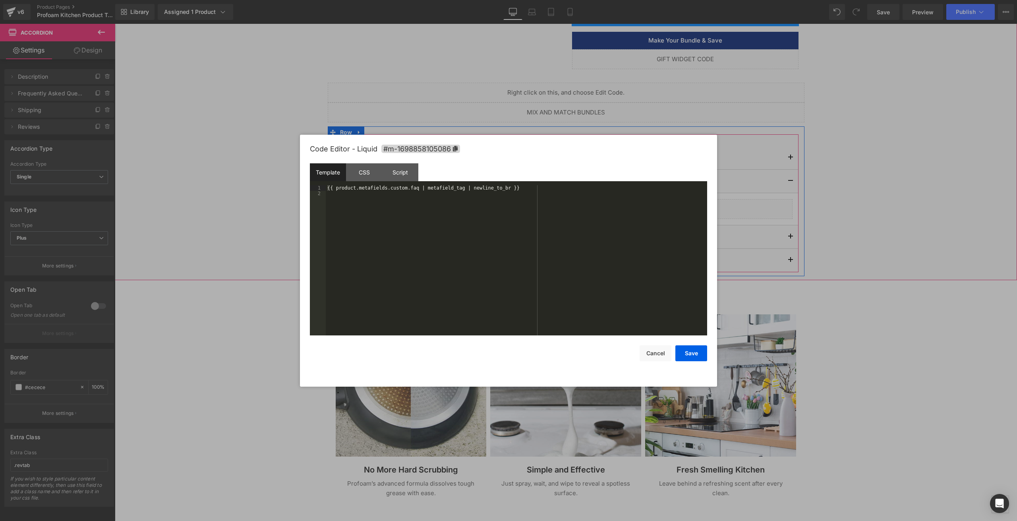
click at [572, 205] on div "Liquid" at bounding box center [566, 209] width 453 height 20
drag, startPoint x: 657, startPoint y: 359, endPoint x: 543, endPoint y: 336, distance: 116.8
click at [658, 359] on button "Cancel" at bounding box center [655, 353] width 32 height 16
click at [574, 203] on div "Liquid" at bounding box center [566, 209] width 453 height 20
drag, startPoint x: 519, startPoint y: 191, endPoint x: 299, endPoint y: 179, distance: 220.7
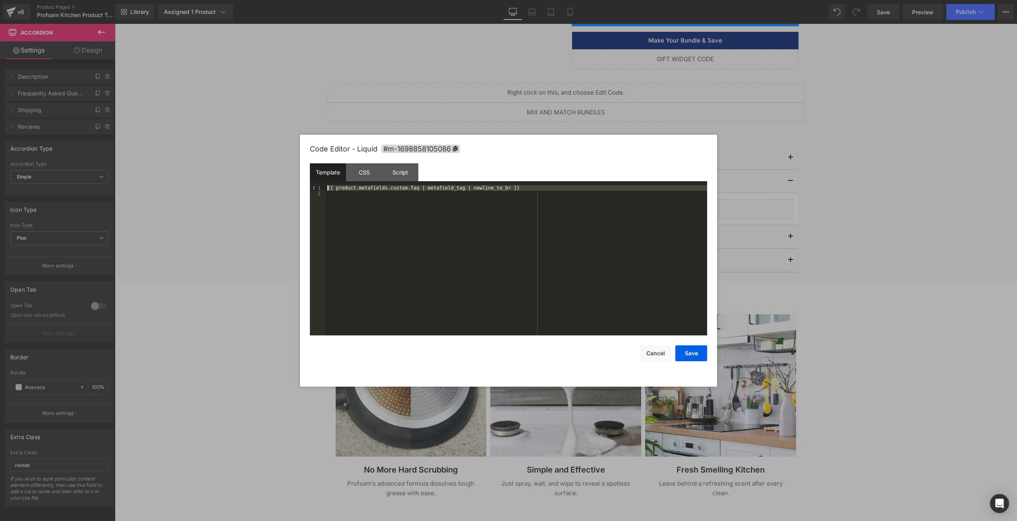
click at [299, 179] on body "Icon List You are previewing how the will restyle your page. You can not edit E…" at bounding box center [508, 260] width 1017 height 521
click at [661, 352] on button "Cancel" at bounding box center [655, 353] width 32 height 16
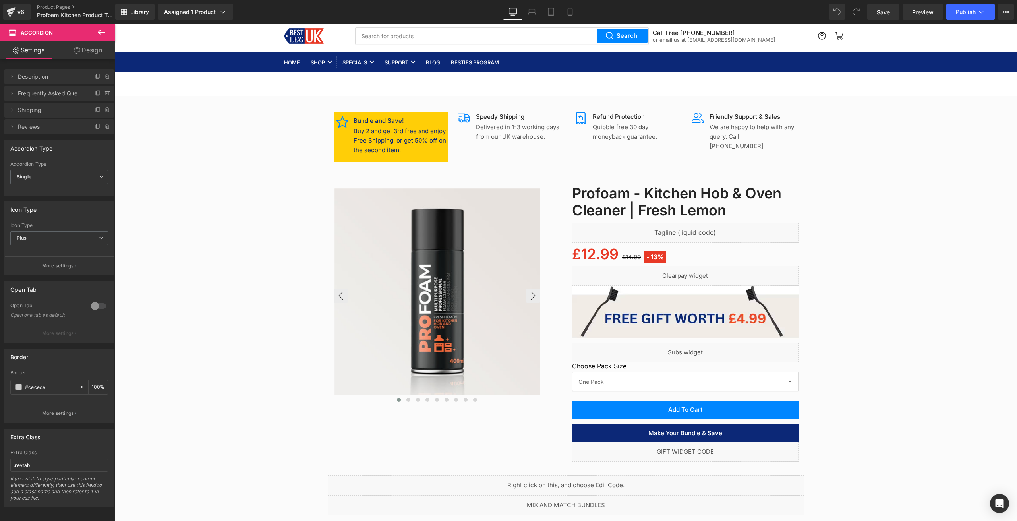
scroll to position [0, 0]
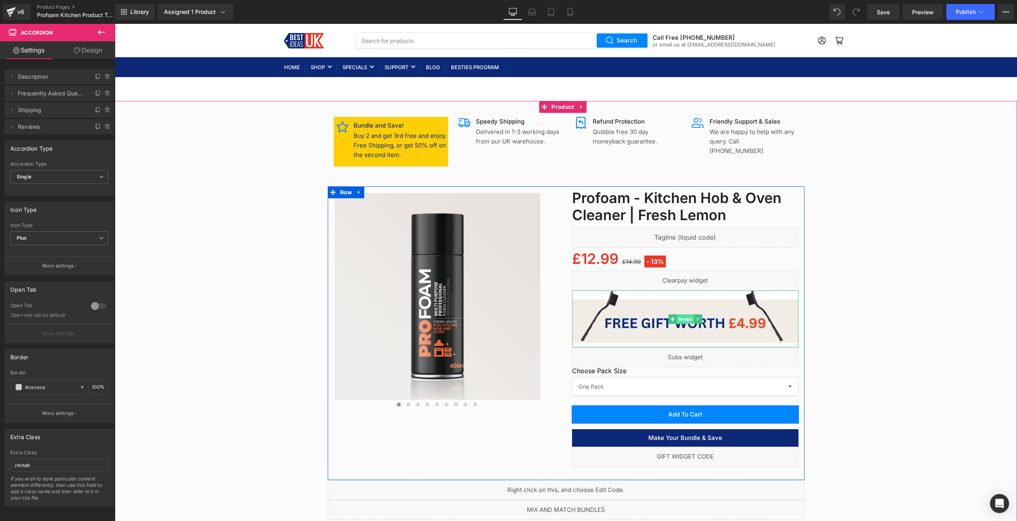
click at [683, 317] on span "Image" at bounding box center [684, 319] width 17 height 10
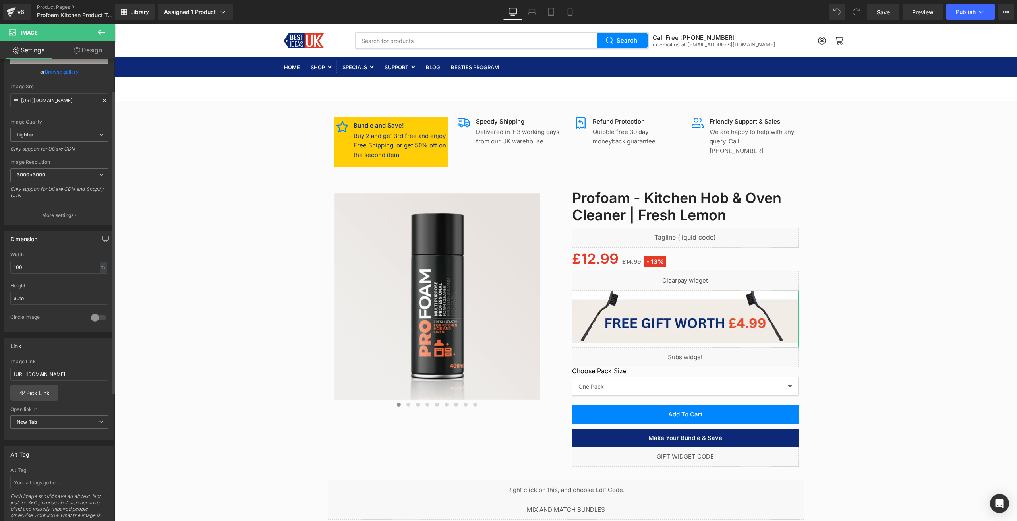
scroll to position [119, 0]
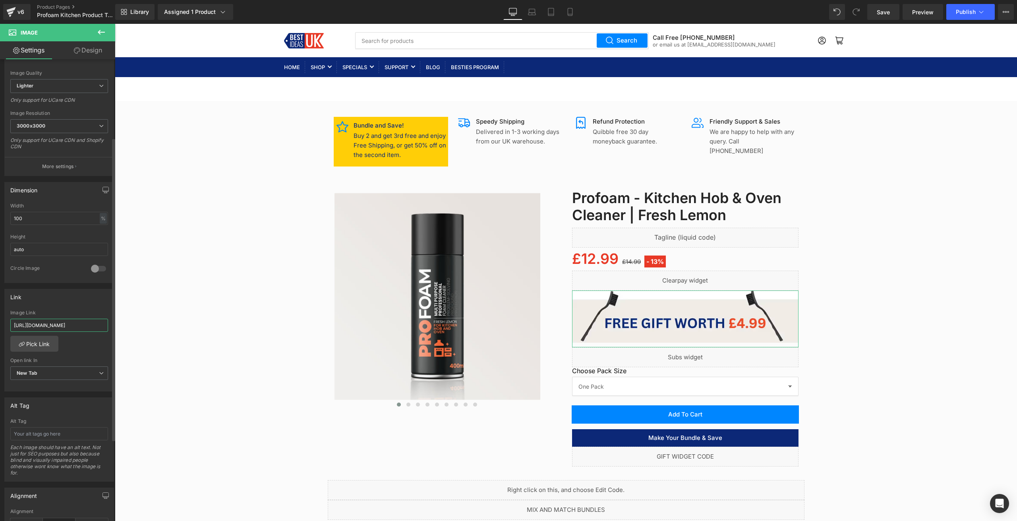
click at [57, 330] on input "[URL][DOMAIN_NAME]" at bounding box center [59, 325] width 98 height 13
click at [209, 222] on div "Image" at bounding box center [566, 389] width 902 height 568
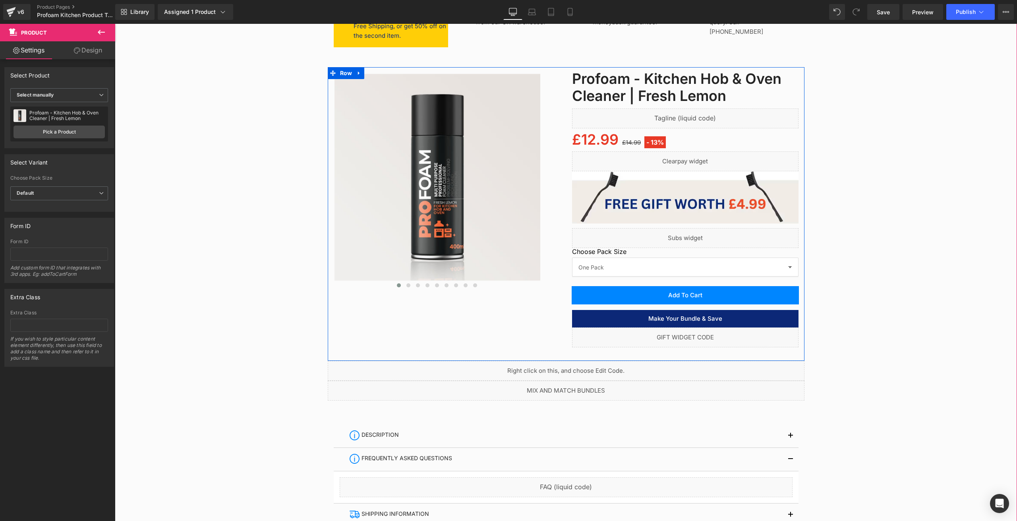
click at [693, 336] on div "Liquid" at bounding box center [685, 337] width 226 height 20
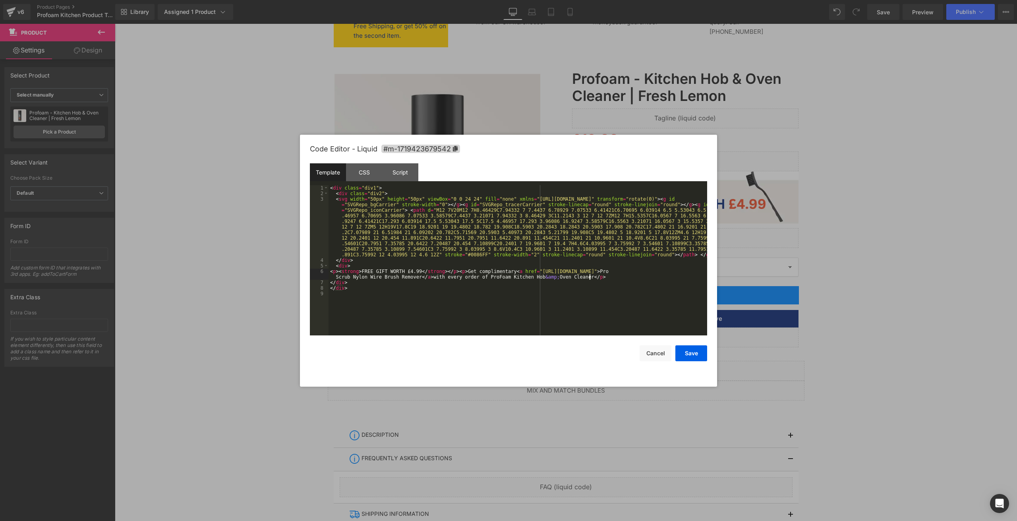
click at [661, 274] on div "< div class = "div1" > < div class = "div2" > < svg width = "50px" height = "50…" at bounding box center [517, 265] width 379 height 161
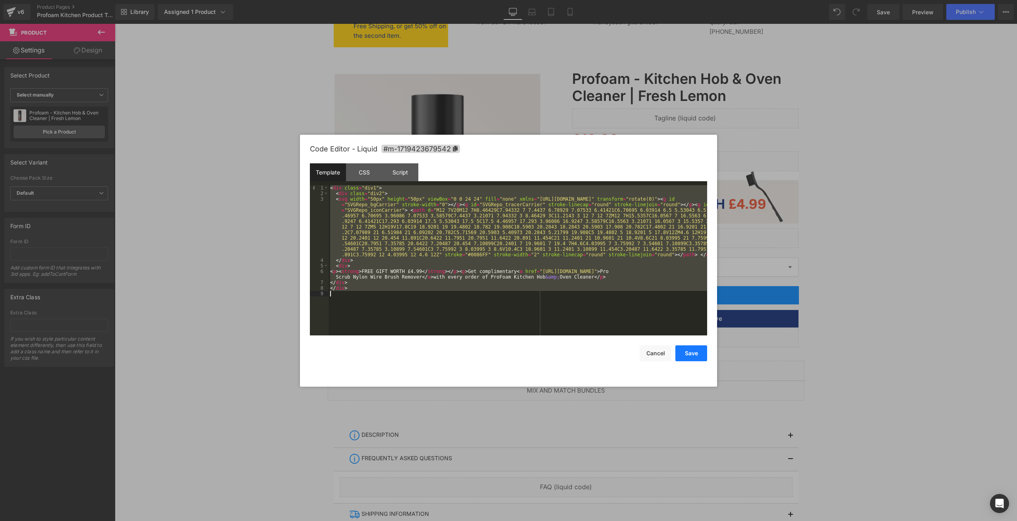
click at [698, 354] on button "Save" at bounding box center [691, 353] width 32 height 16
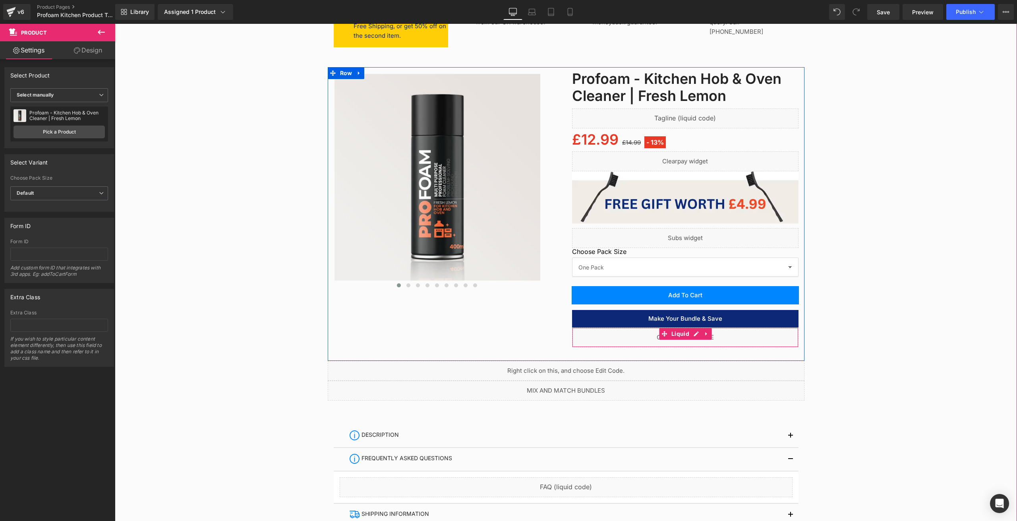
click at [688, 334] on div "Liquid" at bounding box center [685, 337] width 226 height 20
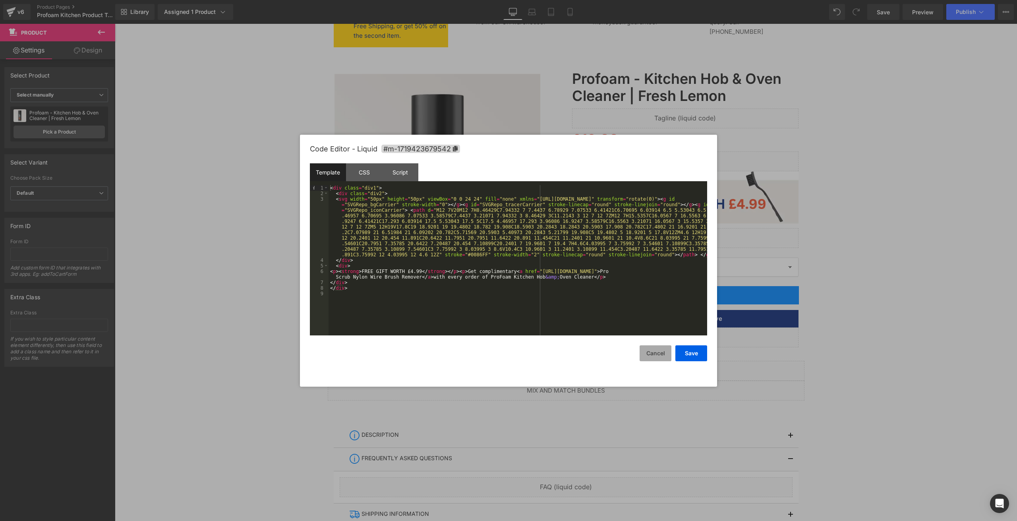
click at [668, 351] on button "Cancel" at bounding box center [655, 353] width 32 height 16
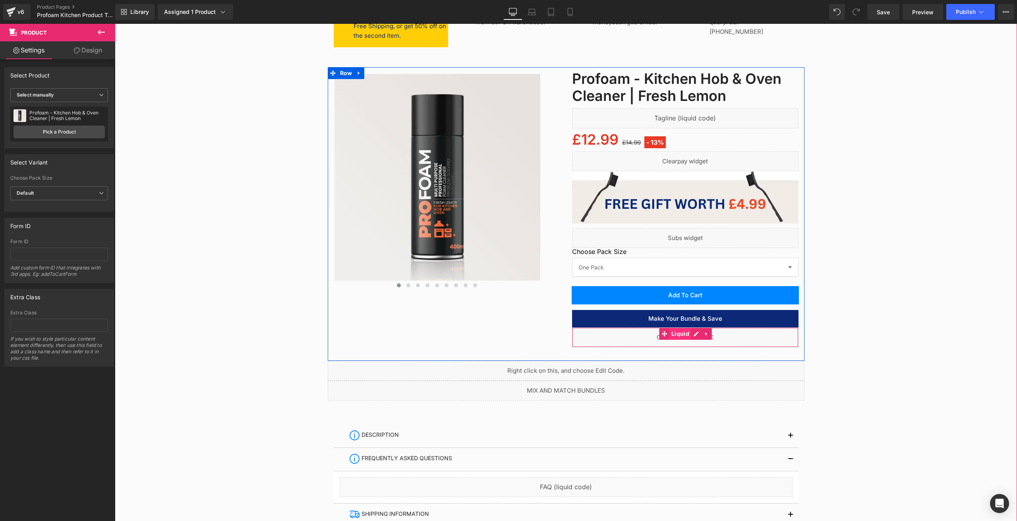
click at [684, 335] on span "Liquid" at bounding box center [680, 334] width 22 height 12
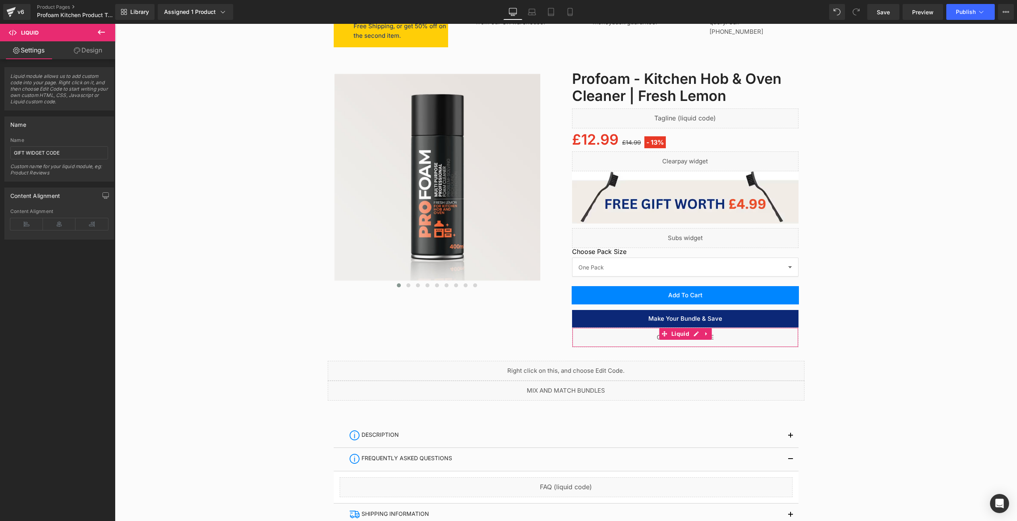
click at [79, 47] on link "Design" at bounding box center [88, 50] width 58 height 18
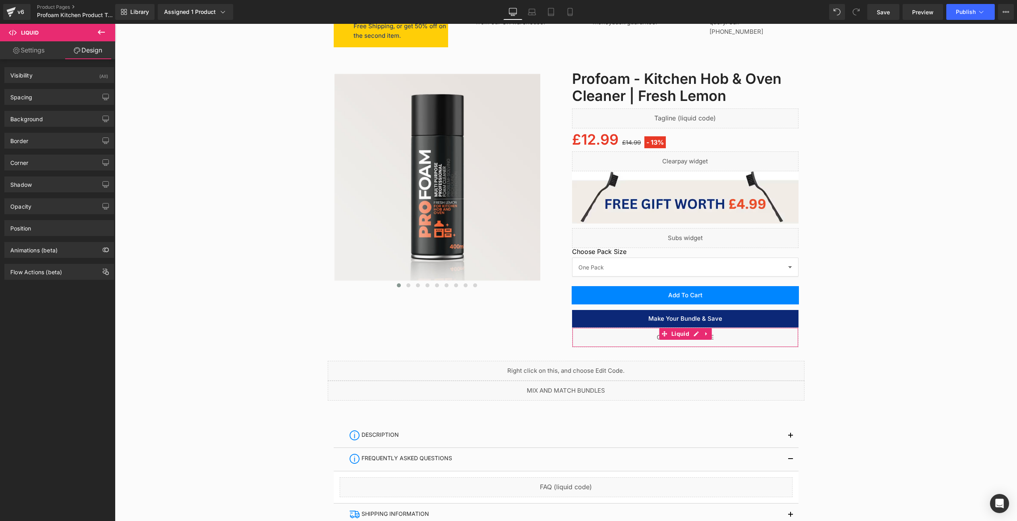
click at [39, 51] on link "Settings" at bounding box center [29, 50] width 58 height 18
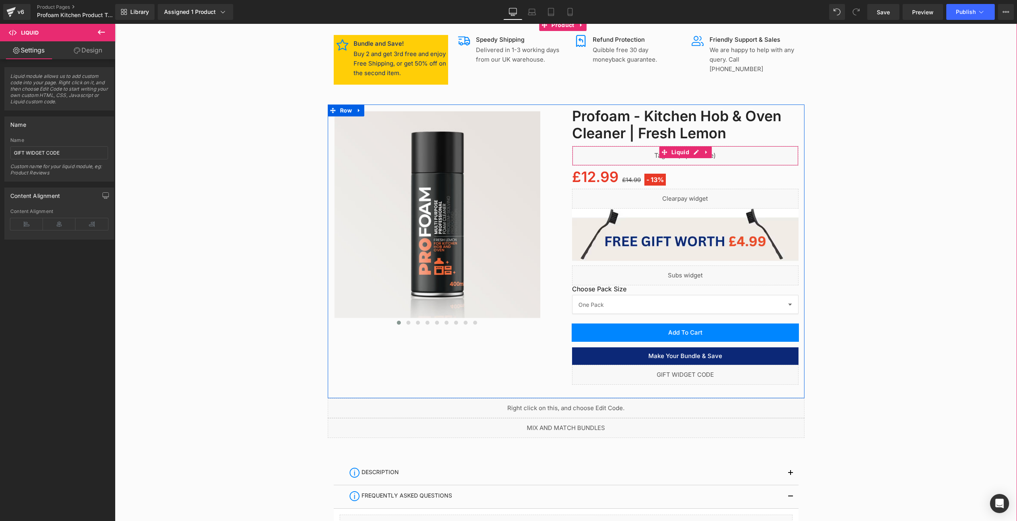
scroll to position [79, 0]
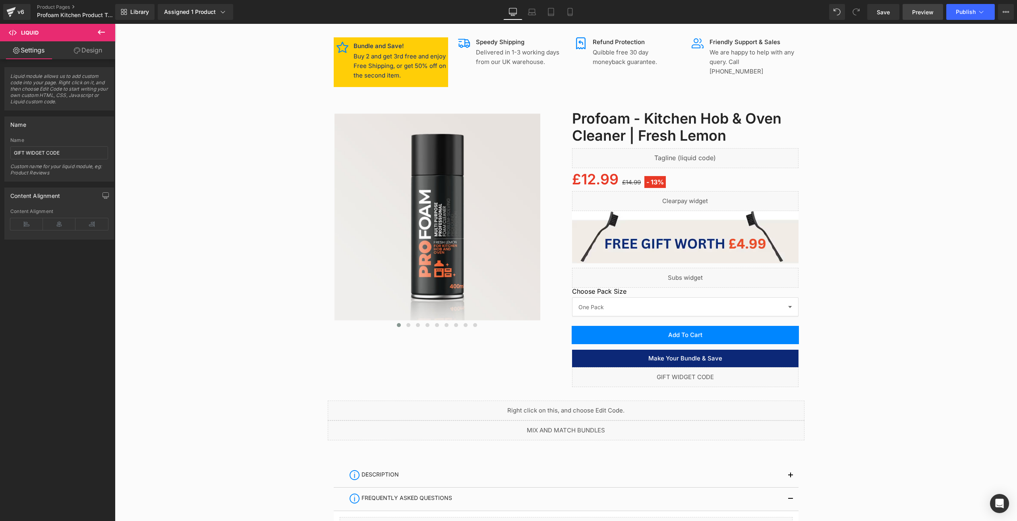
click at [923, 12] on span "Preview" at bounding box center [922, 12] width 21 height 8
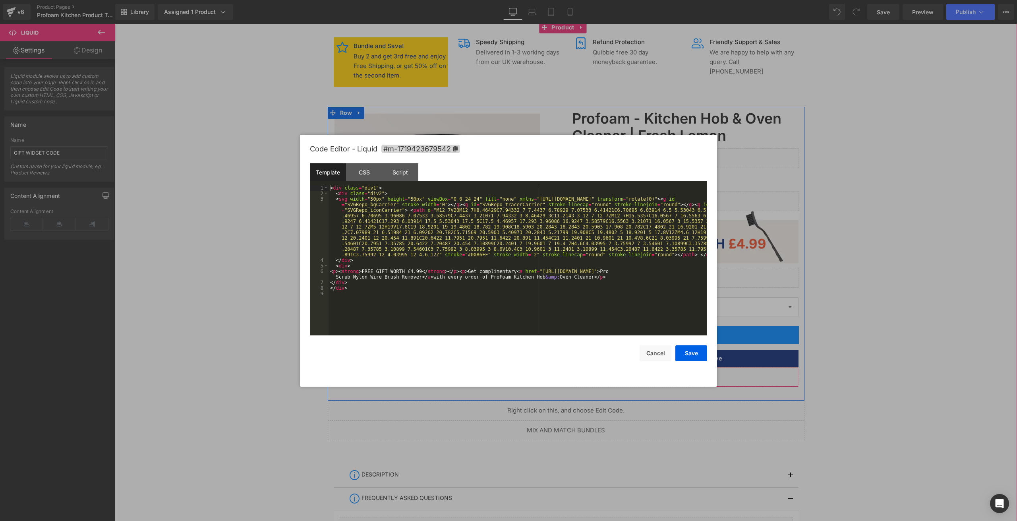
click at [692, 376] on div "Liquid" at bounding box center [685, 377] width 226 height 20
click at [651, 352] on button "Cancel" at bounding box center [655, 353] width 32 height 16
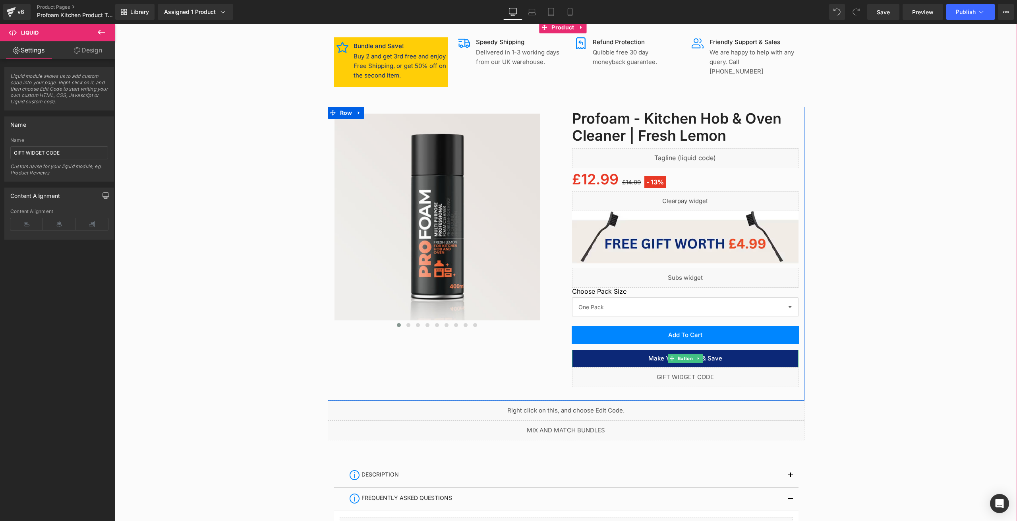
click at [697, 359] on link at bounding box center [698, 358] width 8 height 10
click at [700, 360] on icon at bounding box center [702, 358] width 4 height 4
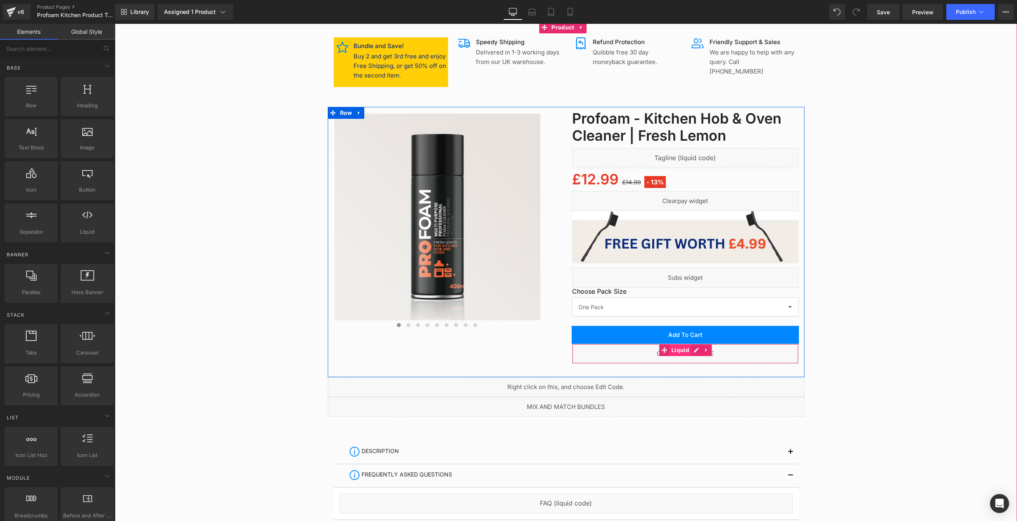
click at [679, 350] on span "Liquid" at bounding box center [680, 350] width 22 height 12
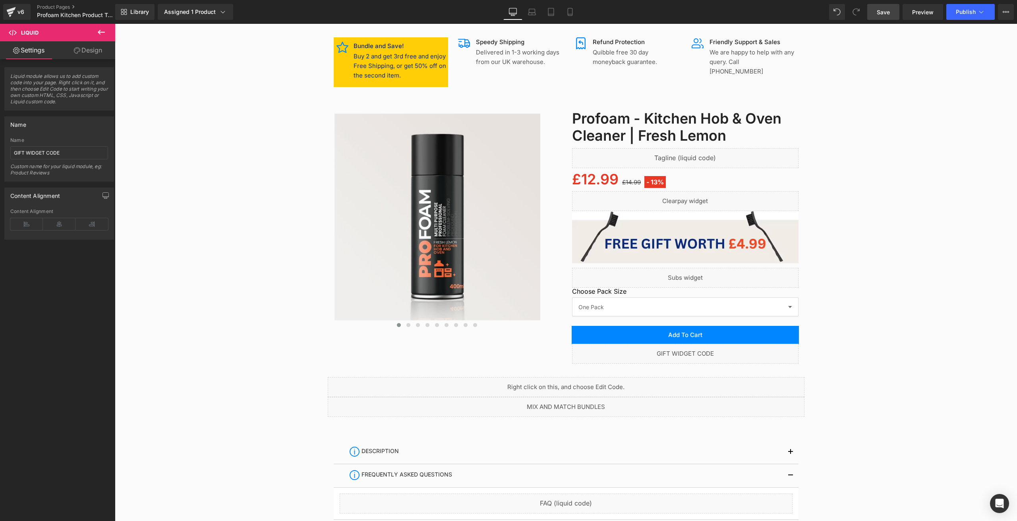
click at [875, 9] on link "Save" at bounding box center [883, 12] width 32 height 16
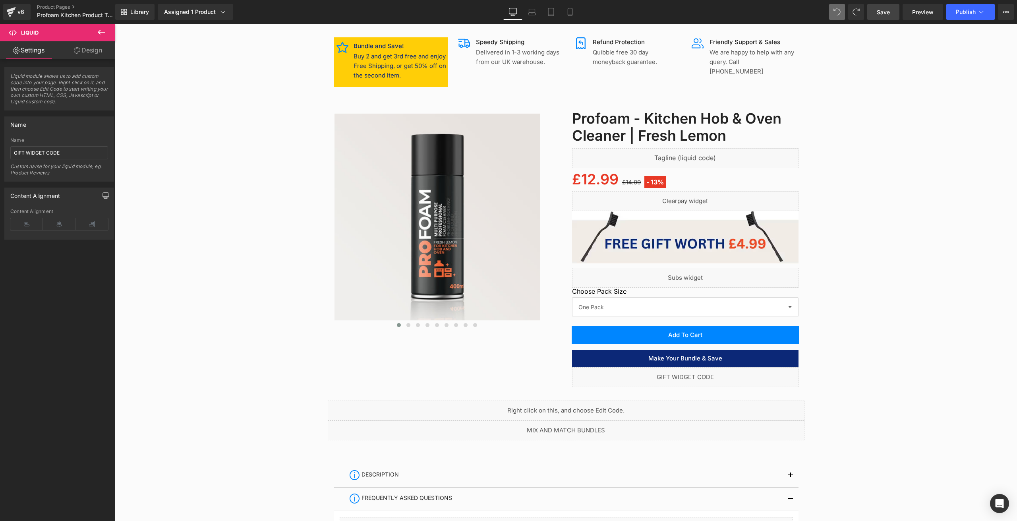
click at [884, 12] on span "Save" at bounding box center [883, 12] width 13 height 8
click at [985, 10] on button "Publish" at bounding box center [970, 12] width 48 height 16
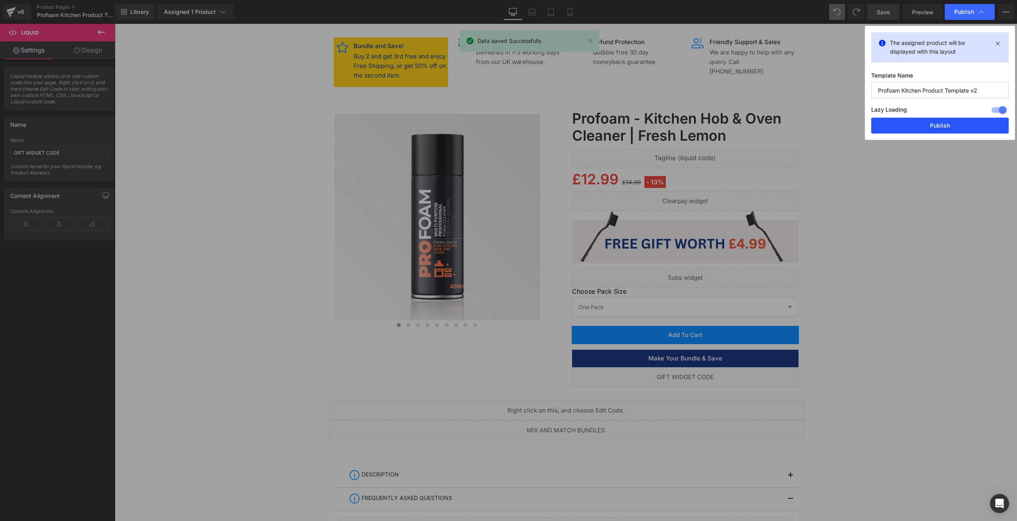
click at [948, 125] on button "Publish" at bounding box center [939, 126] width 137 height 16
